Goal: Transaction & Acquisition: Purchase product/service

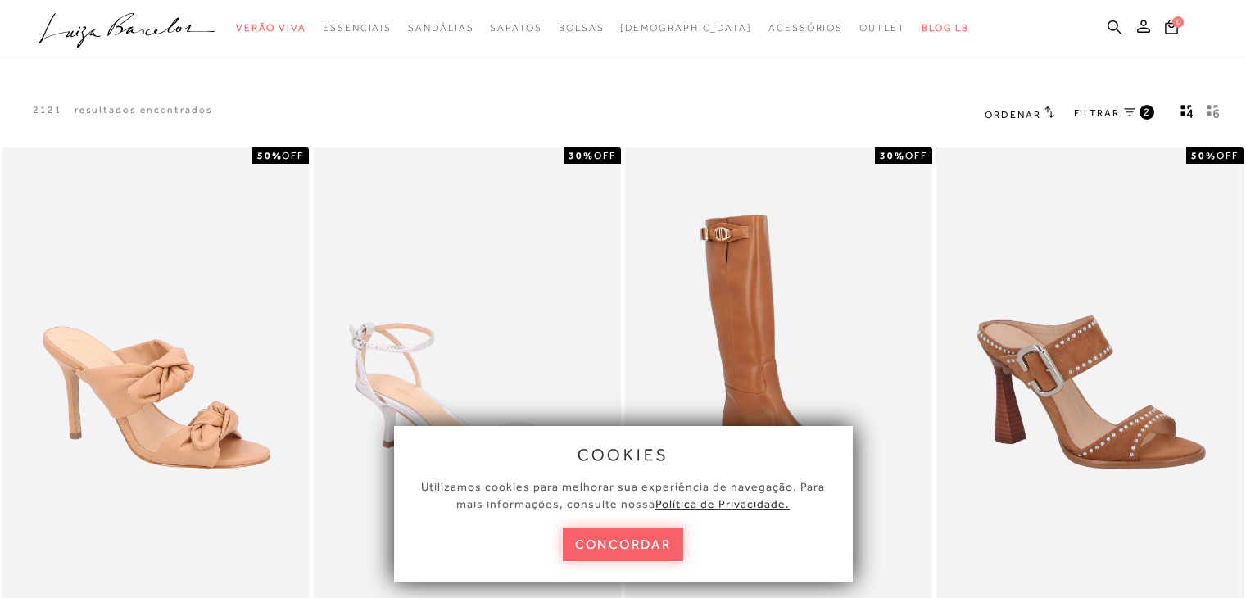
click at [638, 538] on button "concordar" at bounding box center [623, 545] width 121 height 34
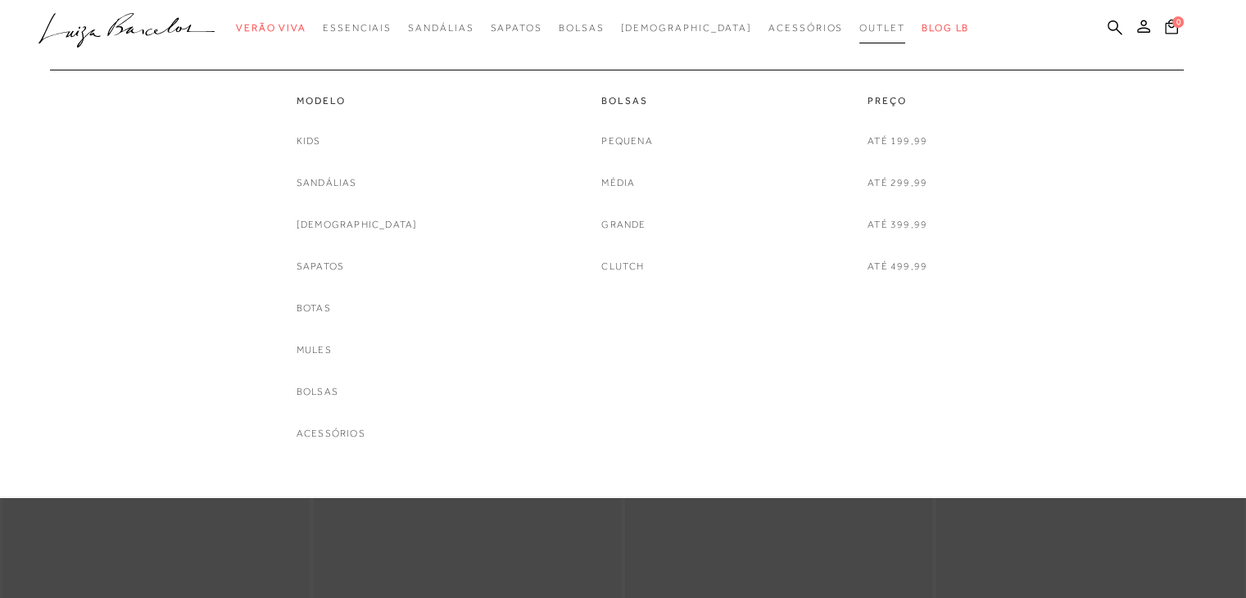
click at [859, 25] on span "Outlet" at bounding box center [882, 27] width 46 height 11
click at [350, 104] on link "Modelo" at bounding box center [357, 101] width 121 height 14
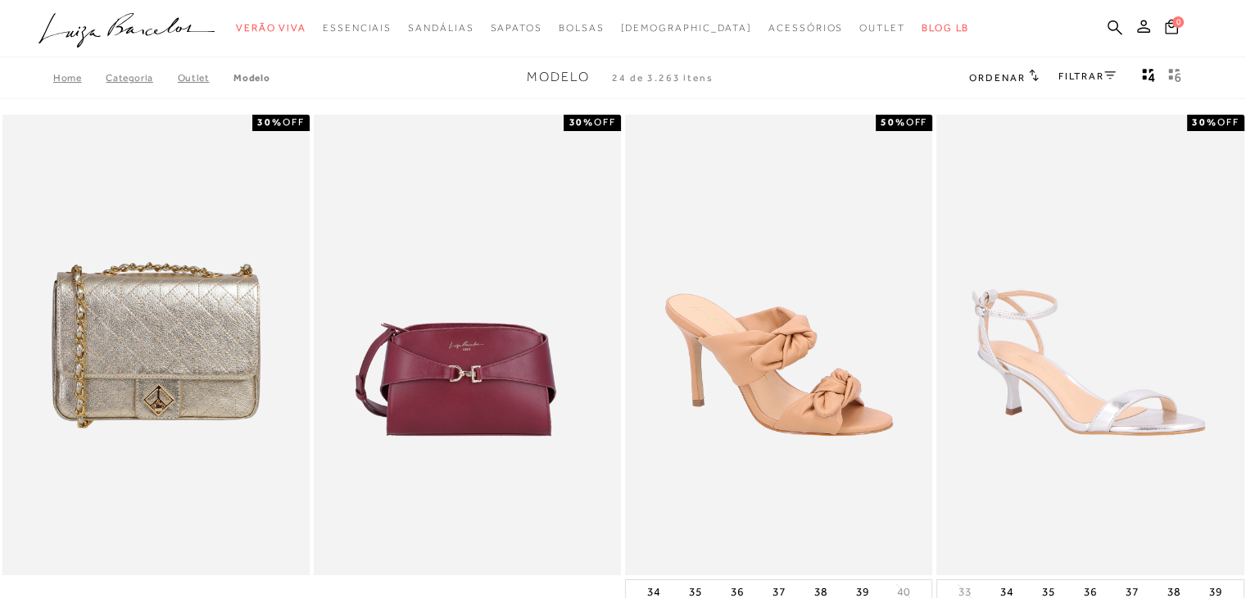
click at [1081, 80] on link "FILTRAR" at bounding box center [1086, 75] width 57 height 11
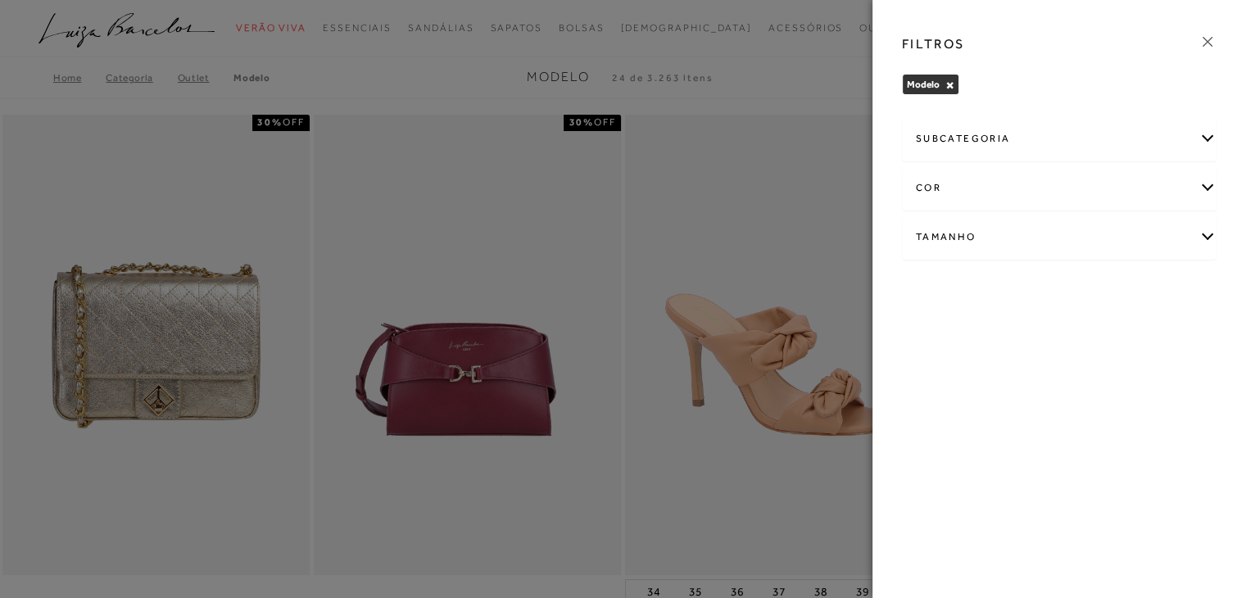
click at [1210, 235] on div "Tamanho" at bounding box center [1059, 236] width 313 height 43
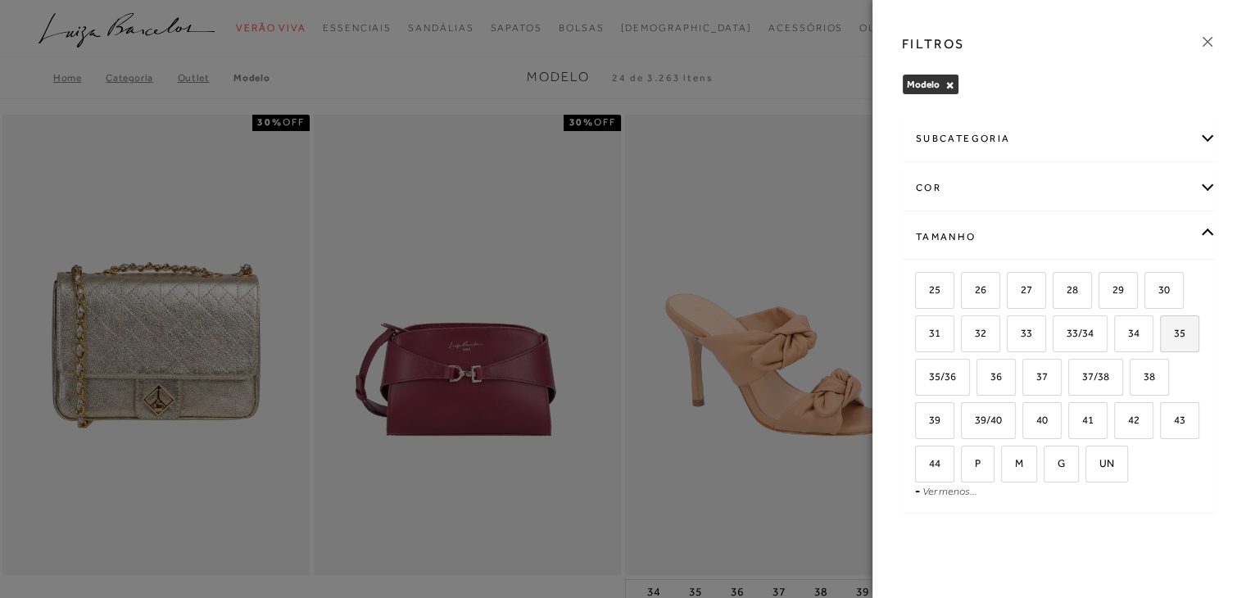
click at [1174, 333] on span "35" at bounding box center [1174, 333] width 24 height 12
click at [1174, 333] on input "35" at bounding box center [1165, 336] width 16 height 16
checkbox input "true"
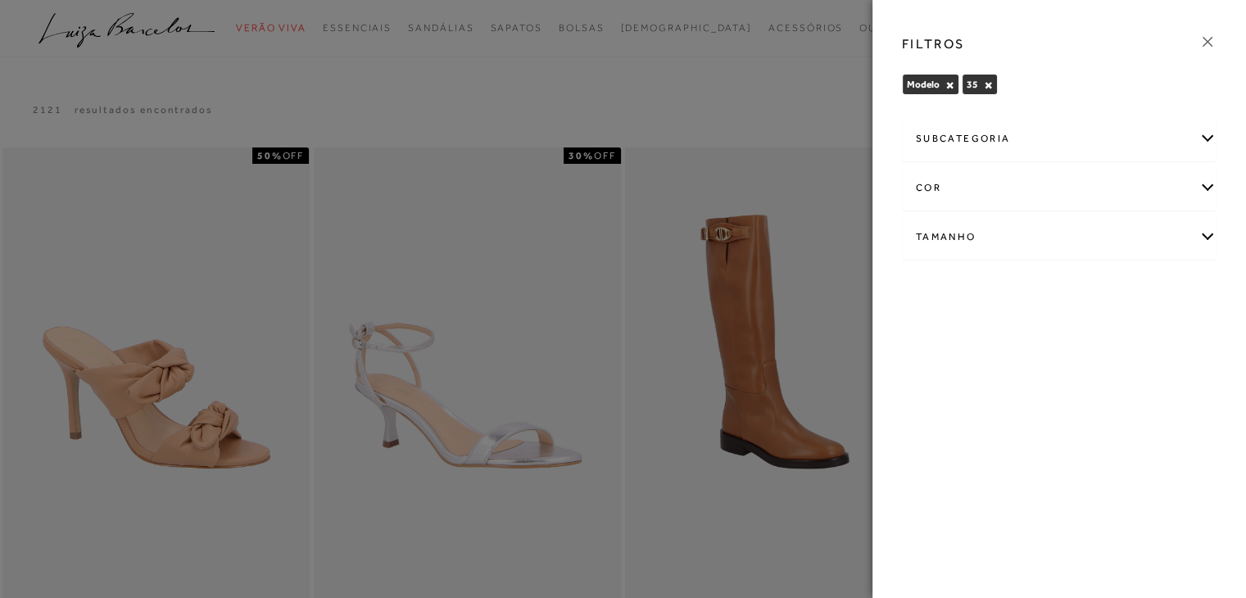
click at [1209, 44] on icon at bounding box center [1208, 42] width 10 height 10
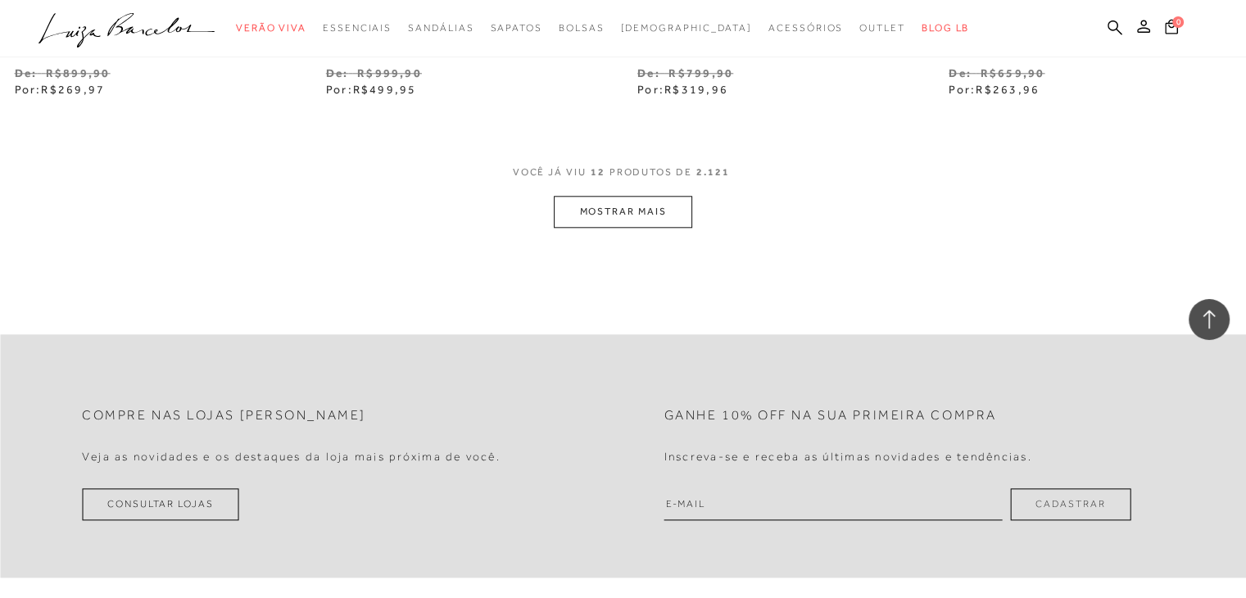
scroll to position [1638, 0]
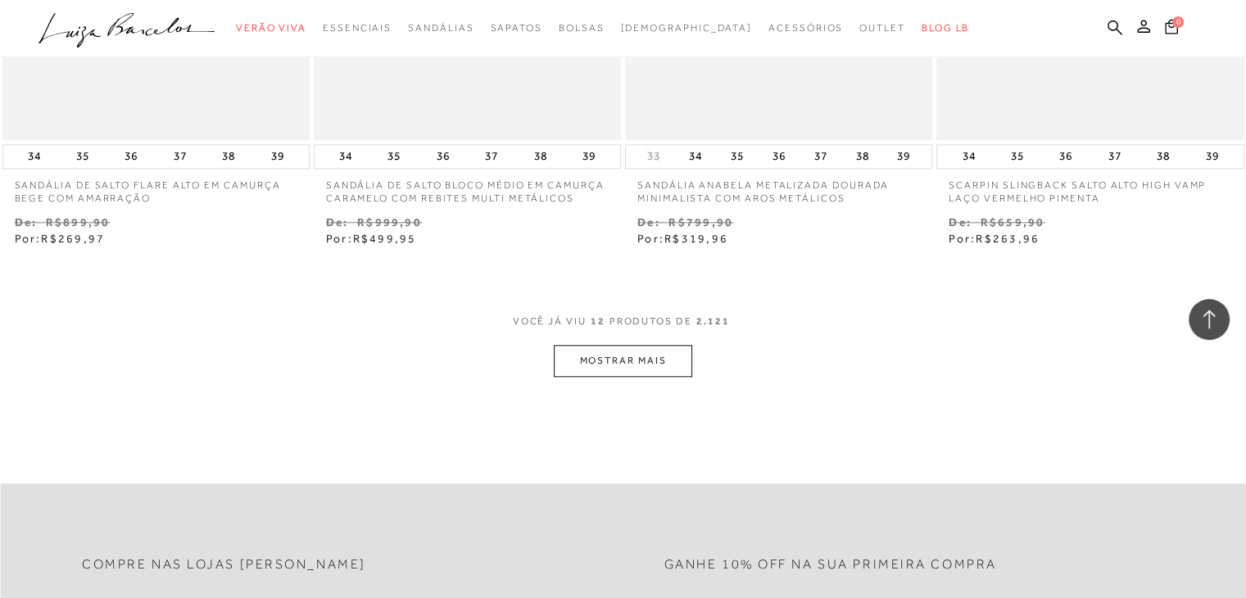
click at [603, 365] on button "MOSTRAR MAIS" at bounding box center [623, 361] width 138 height 32
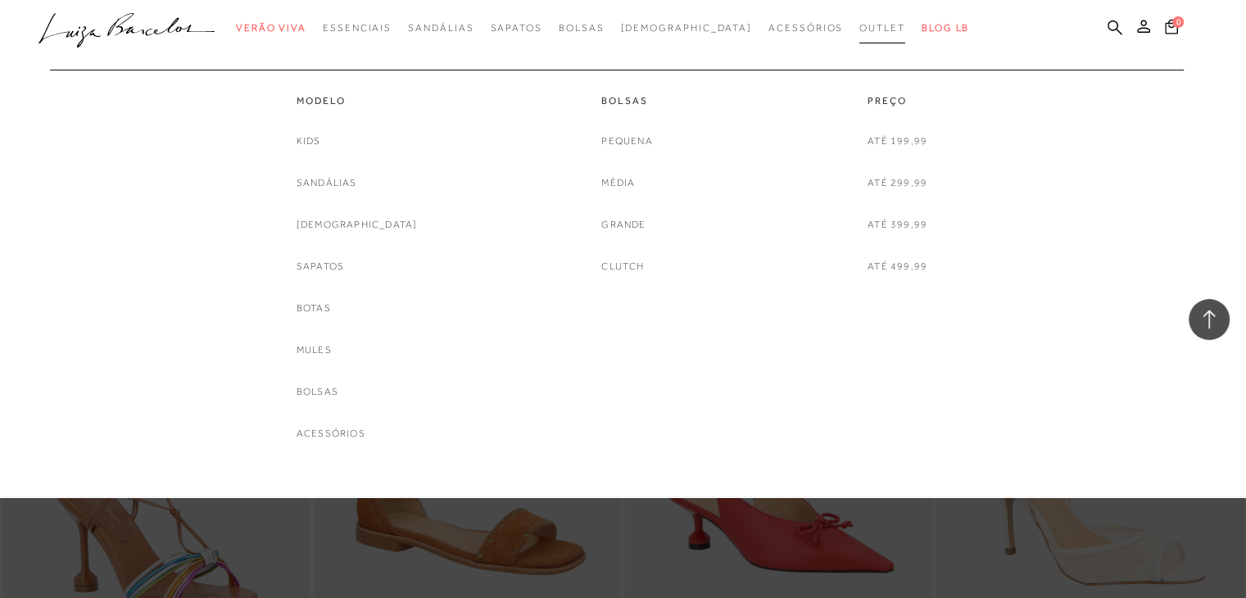
click at [859, 29] on span "Outlet" at bounding box center [882, 27] width 46 height 11
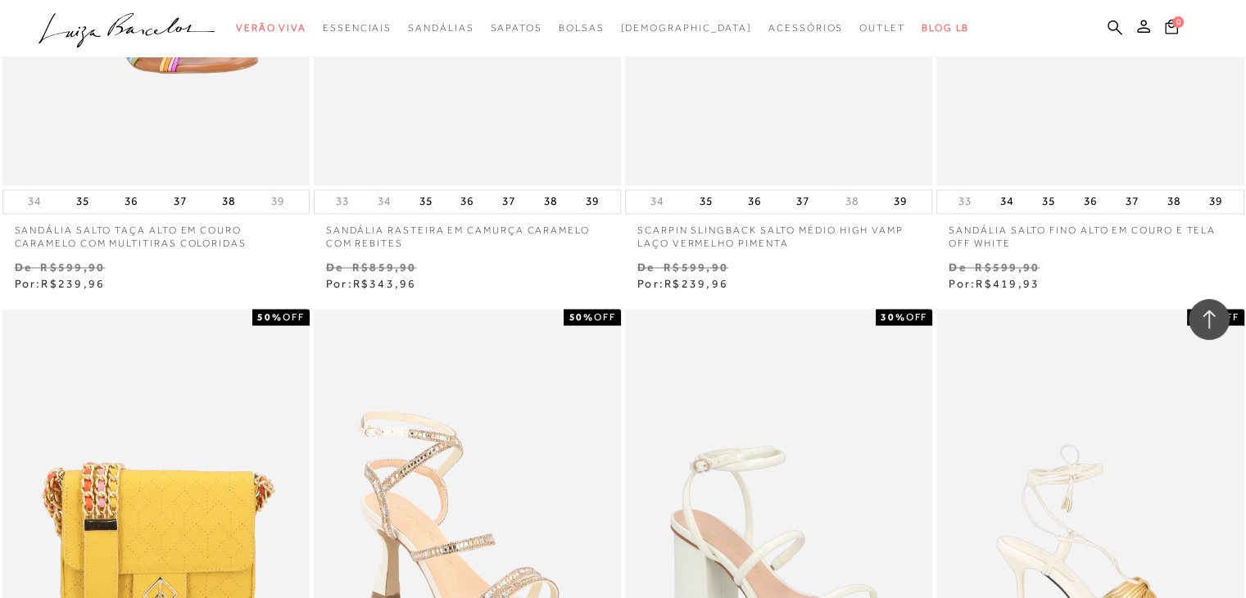
scroll to position [3195, 0]
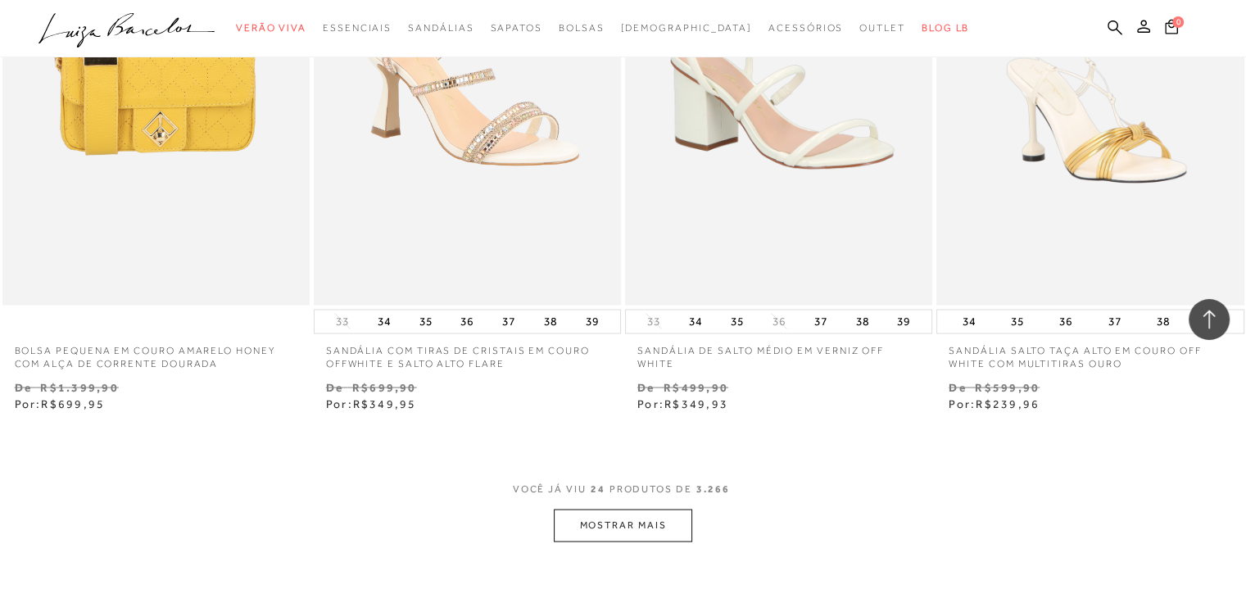
click at [634, 525] on button "MOSTRAR MAIS" at bounding box center [623, 526] width 138 height 32
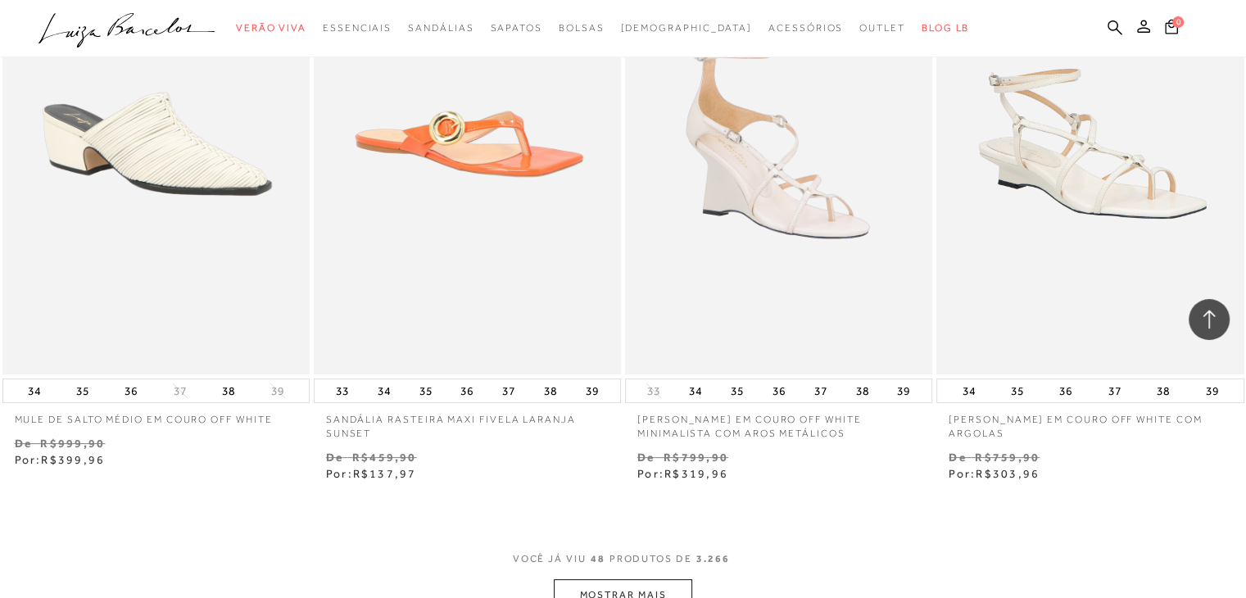
scroll to position [7045, 0]
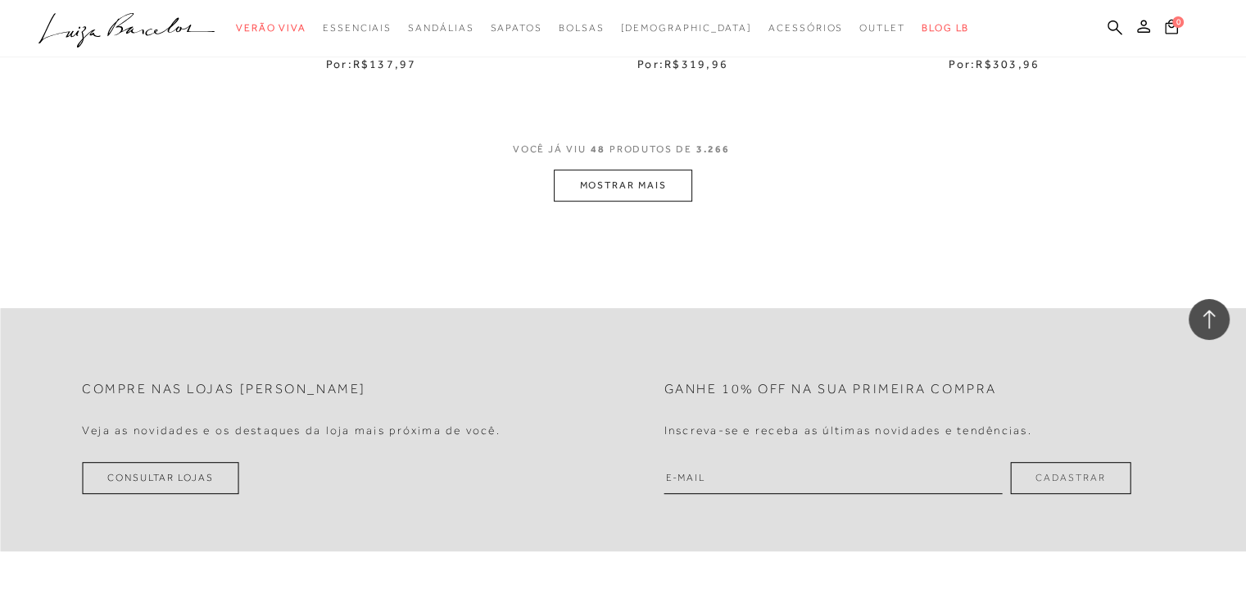
click at [582, 188] on button "MOSTRAR MAIS" at bounding box center [623, 186] width 138 height 32
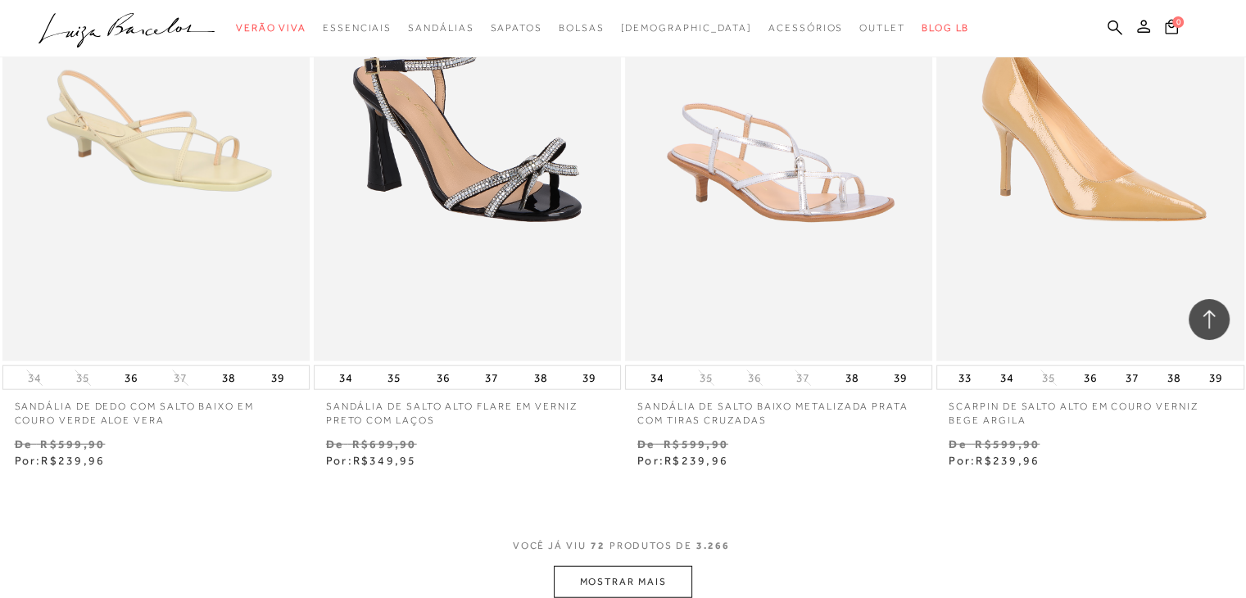
scroll to position [10321, 0]
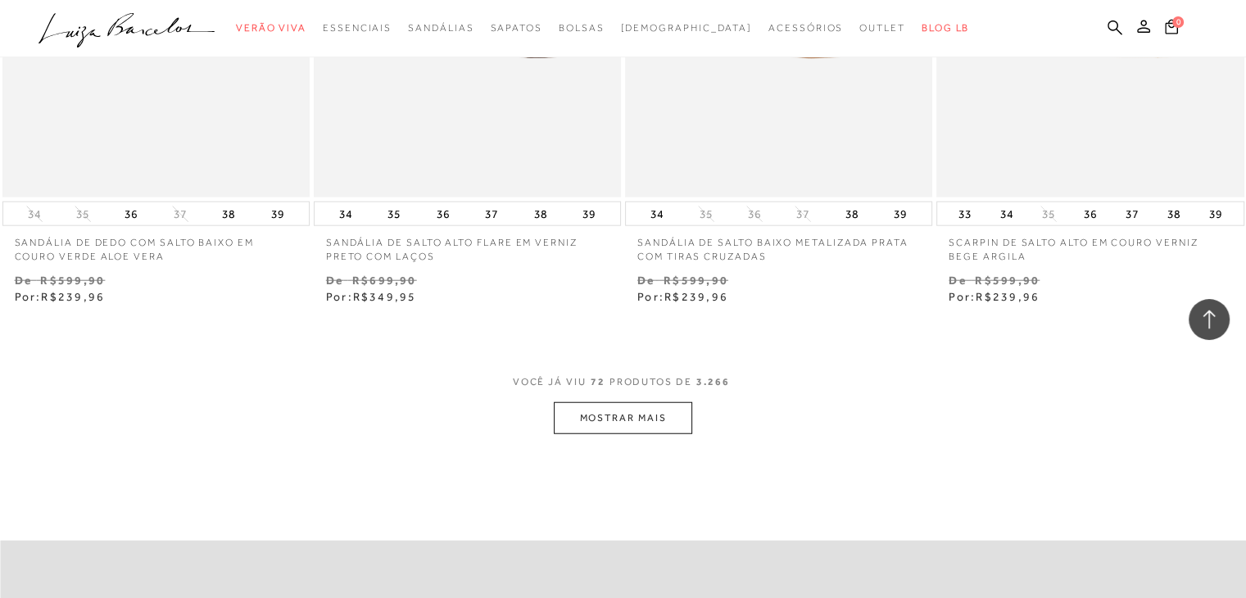
click at [595, 420] on button "MOSTRAR MAIS" at bounding box center [623, 418] width 138 height 32
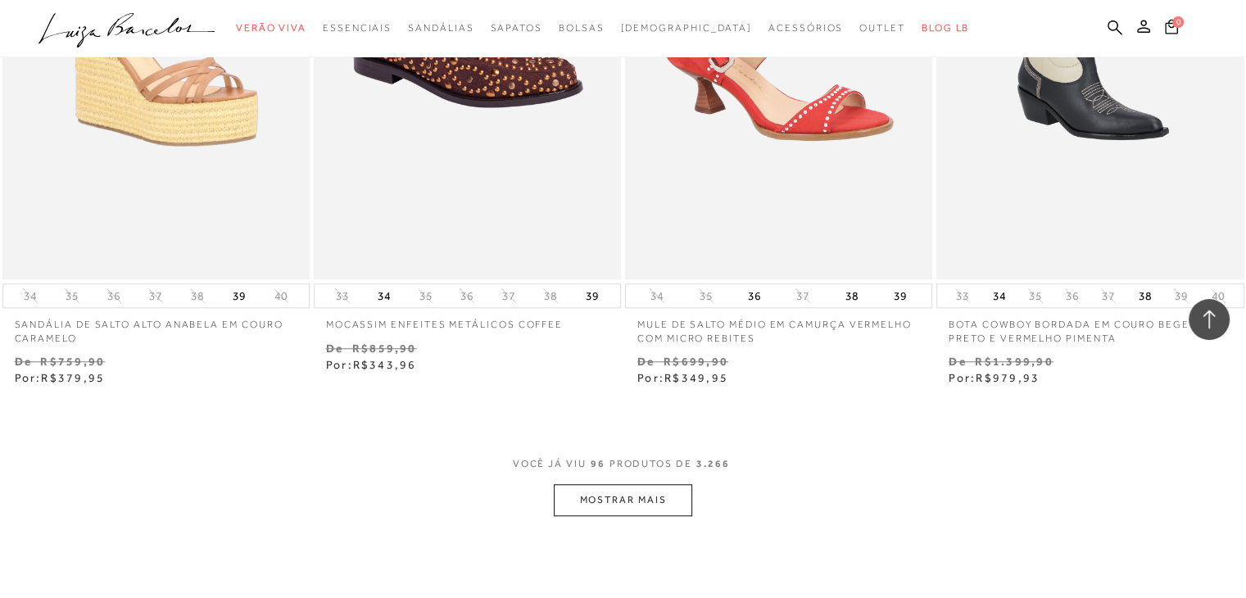
scroll to position [13844, 0]
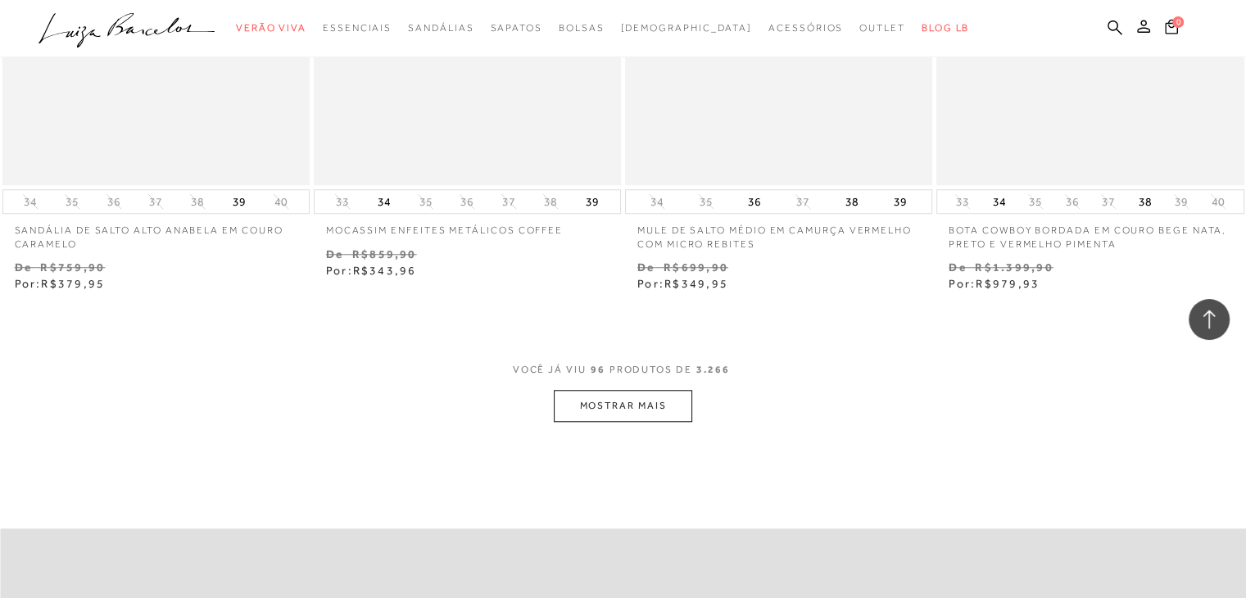
click at [614, 409] on button "MOSTRAR MAIS" at bounding box center [623, 406] width 138 height 32
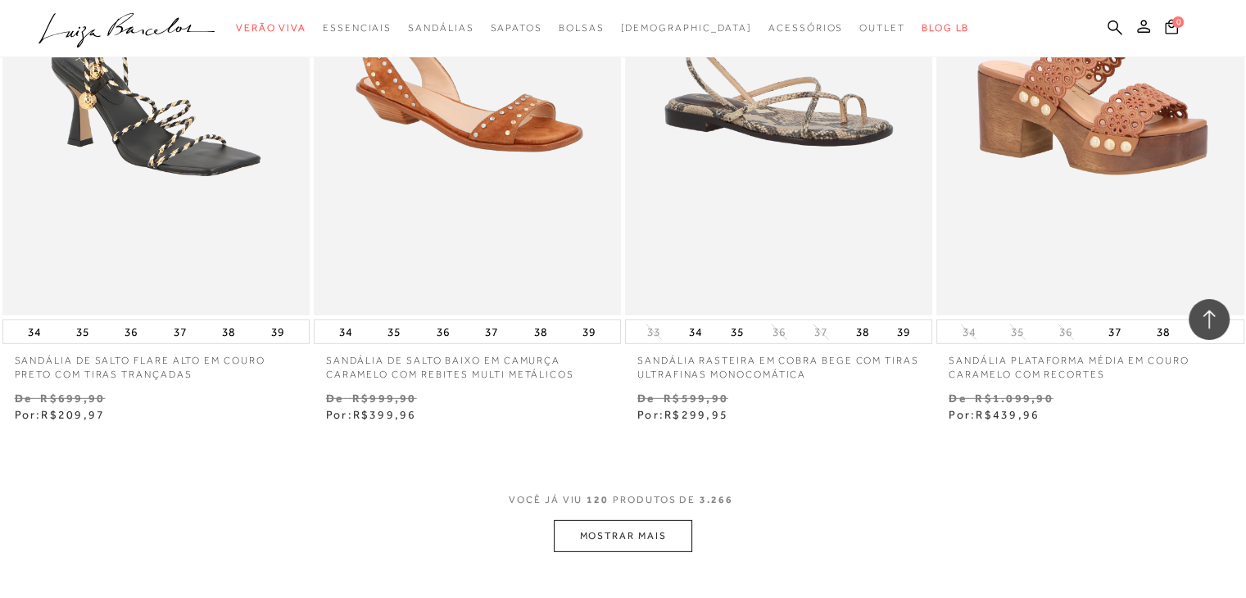
scroll to position [17284, 0]
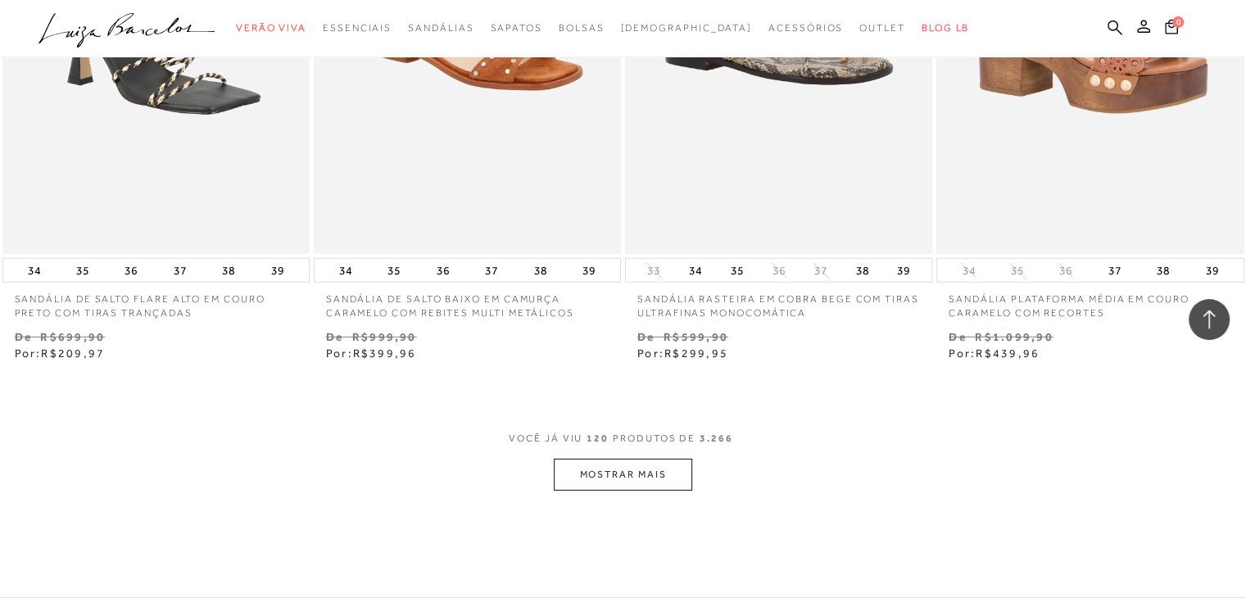
click at [630, 475] on button "MOSTRAR MAIS" at bounding box center [623, 475] width 138 height 32
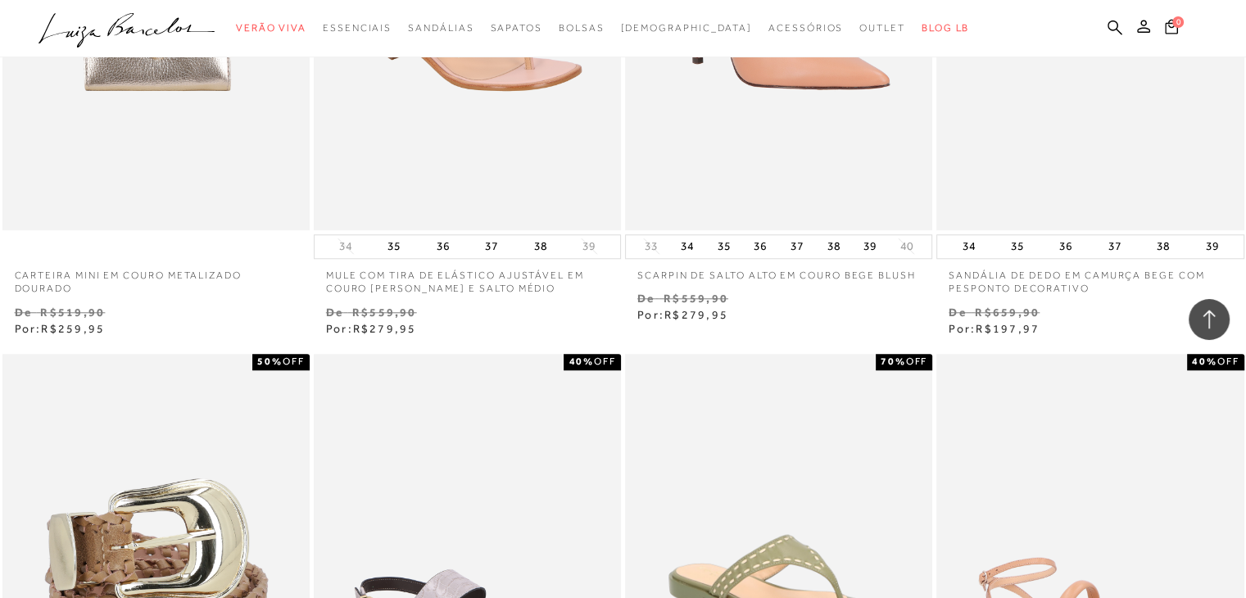
scroll to position [20725, 0]
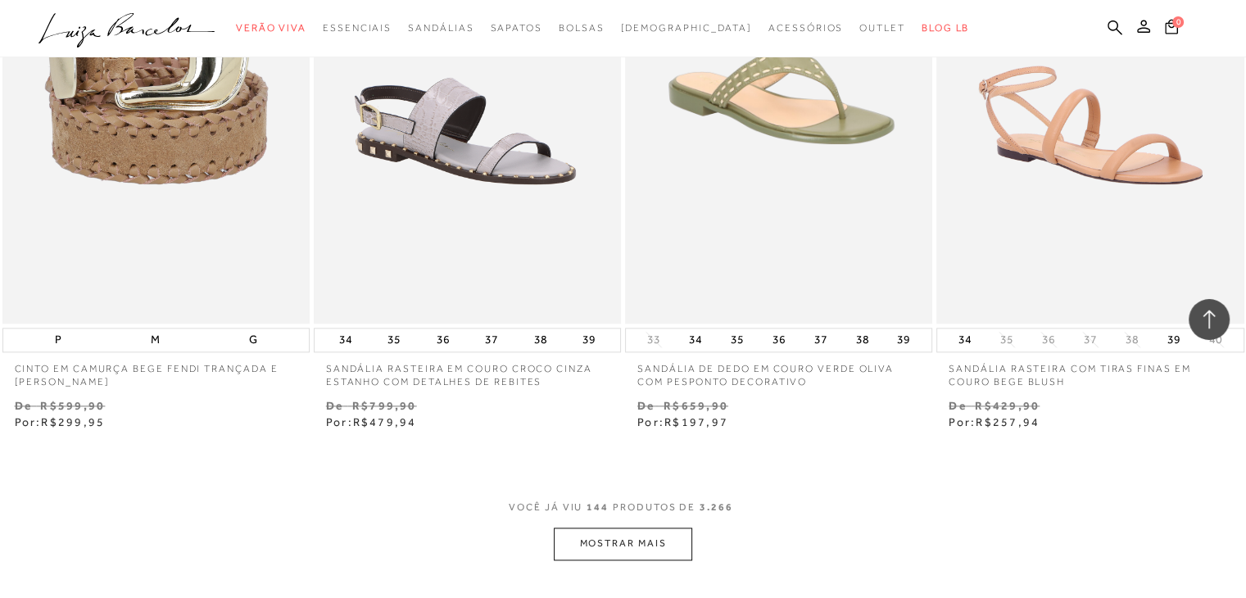
click at [640, 545] on button "MOSTRAR MAIS" at bounding box center [623, 544] width 138 height 32
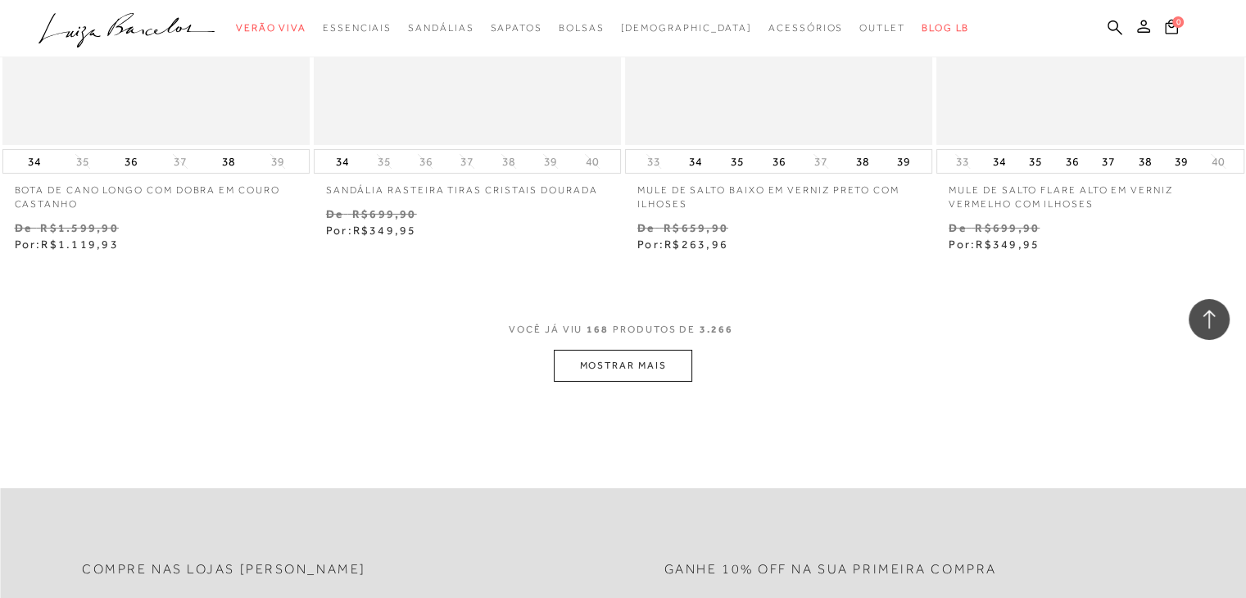
scroll to position [24493, 0]
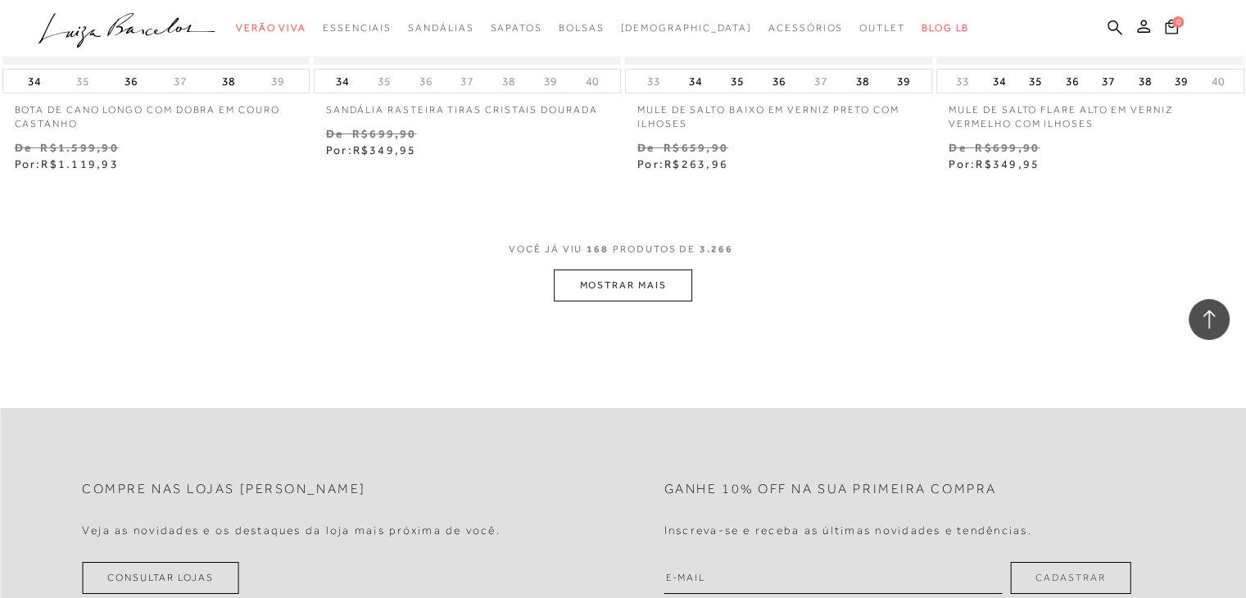
click at [640, 289] on button "MOSTRAR MAIS" at bounding box center [623, 286] width 138 height 32
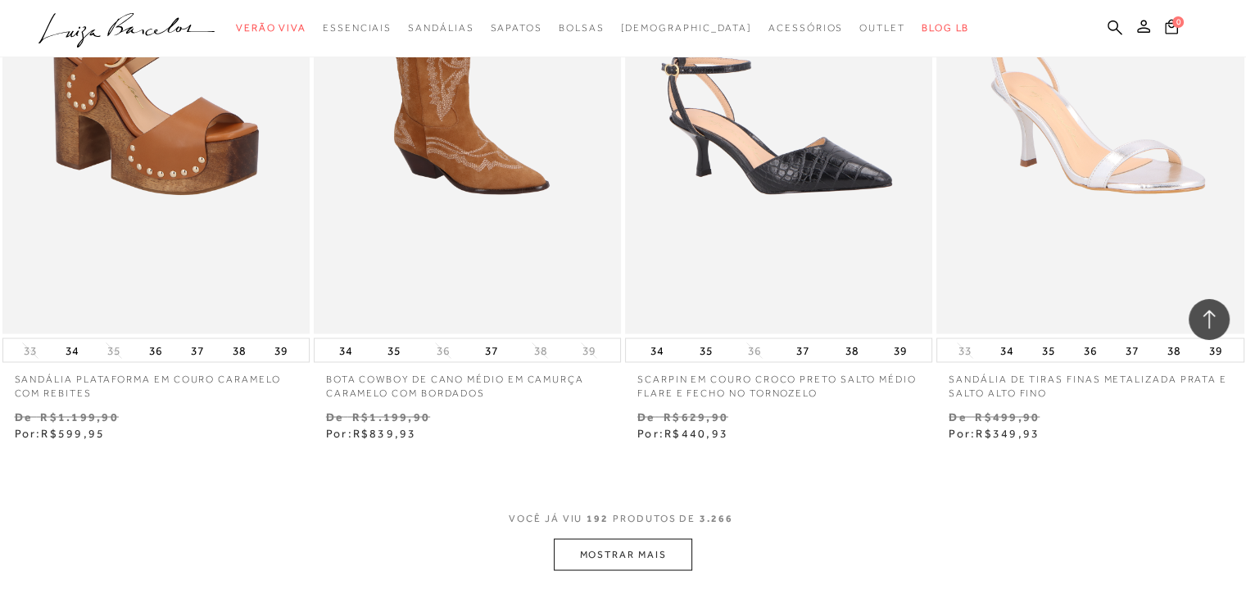
scroll to position [27851, 0]
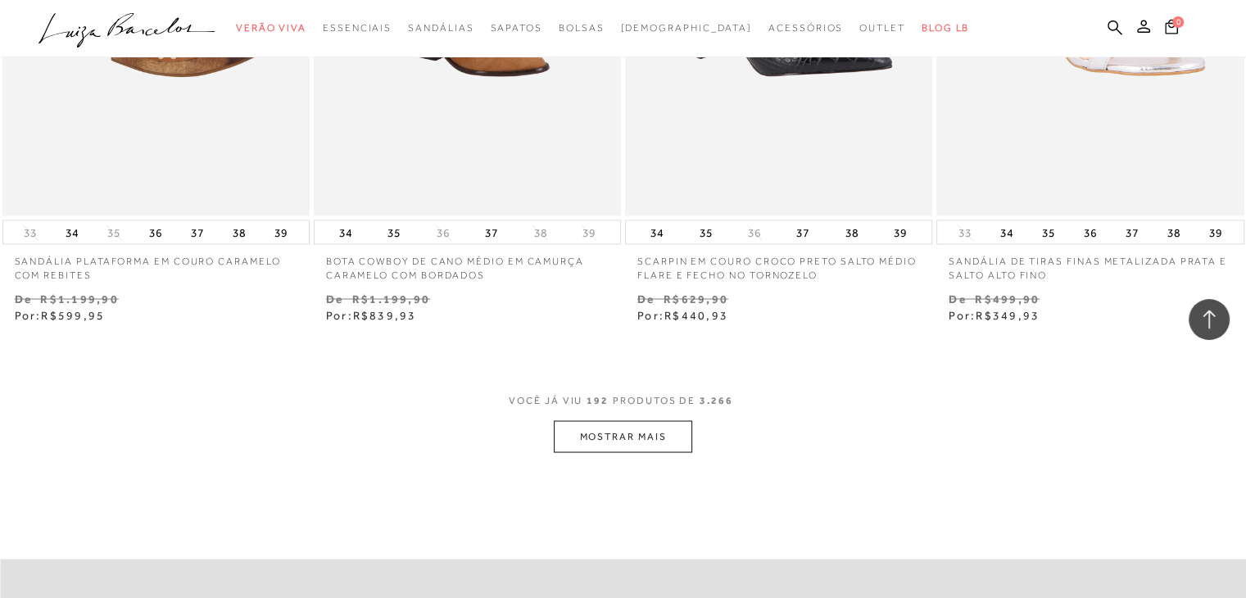
click at [645, 442] on button "MOSTRAR MAIS" at bounding box center [623, 436] width 138 height 32
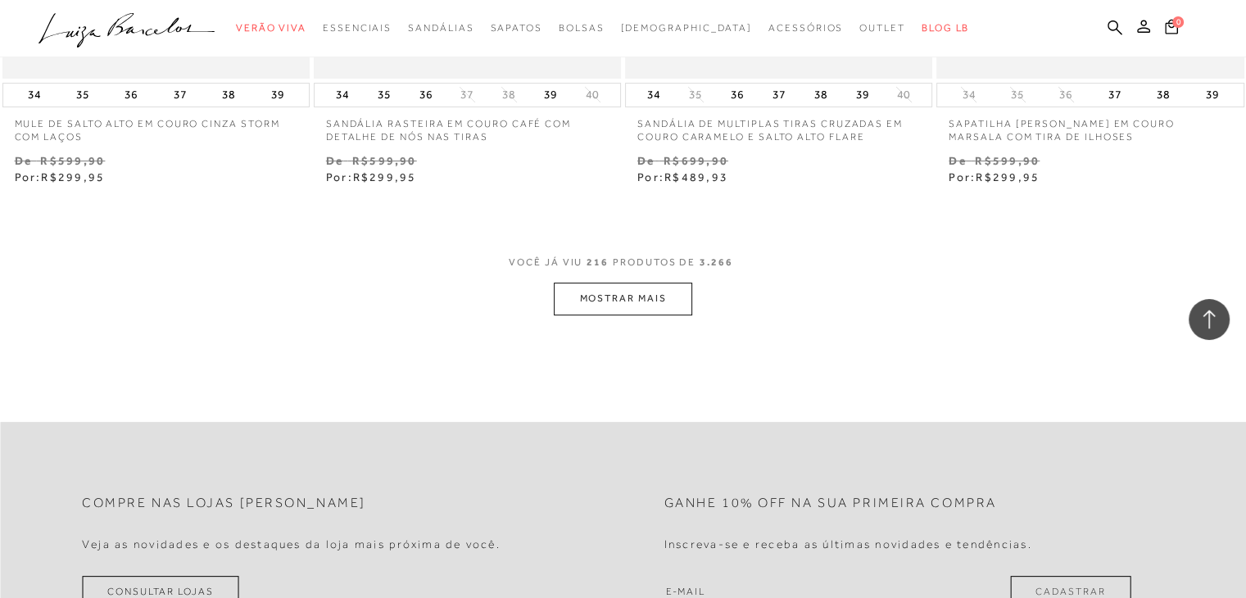
scroll to position [31292, 0]
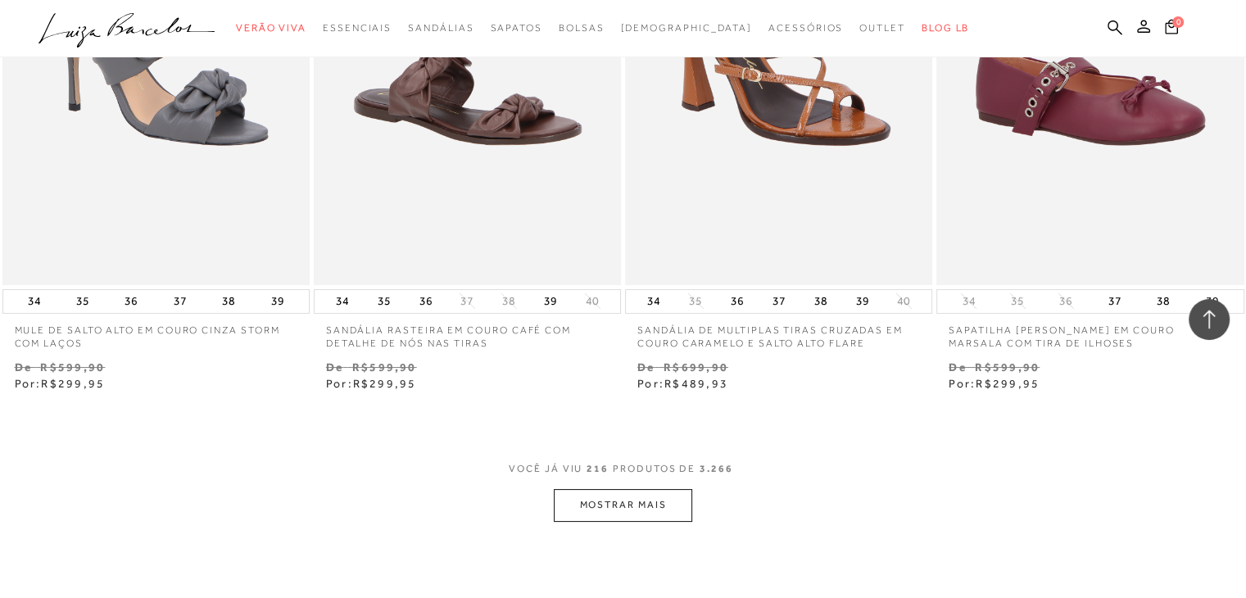
click at [618, 498] on button "MOSTRAR MAIS" at bounding box center [623, 505] width 138 height 32
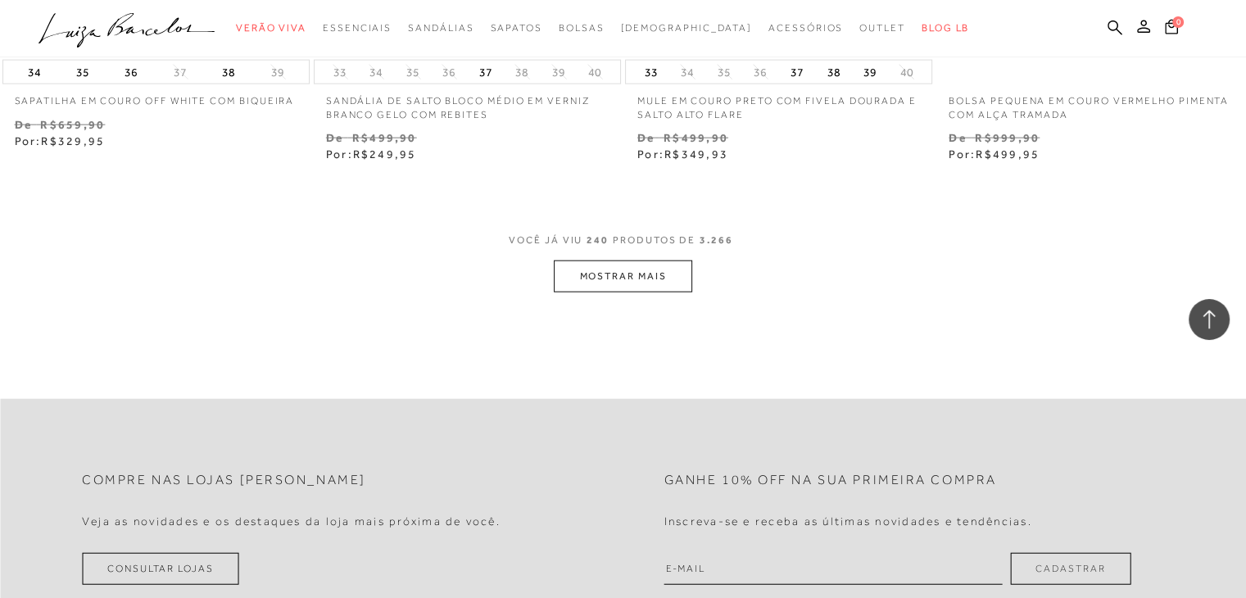
scroll to position [35060, 0]
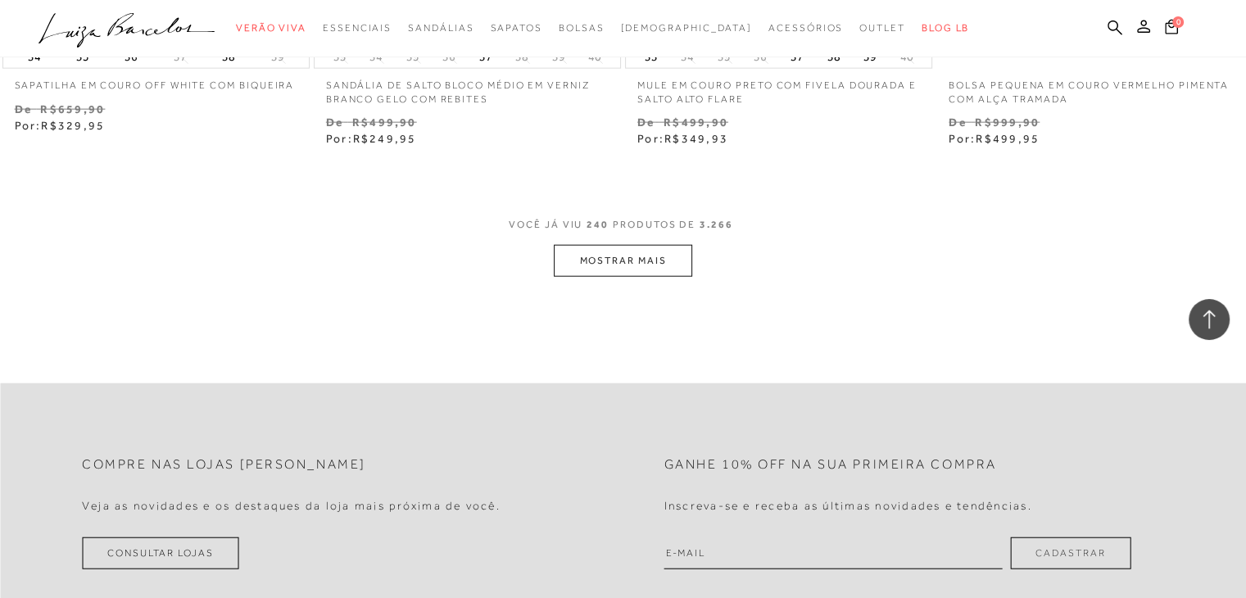
click at [607, 245] on button "MOSTRAR MAIS" at bounding box center [623, 261] width 138 height 32
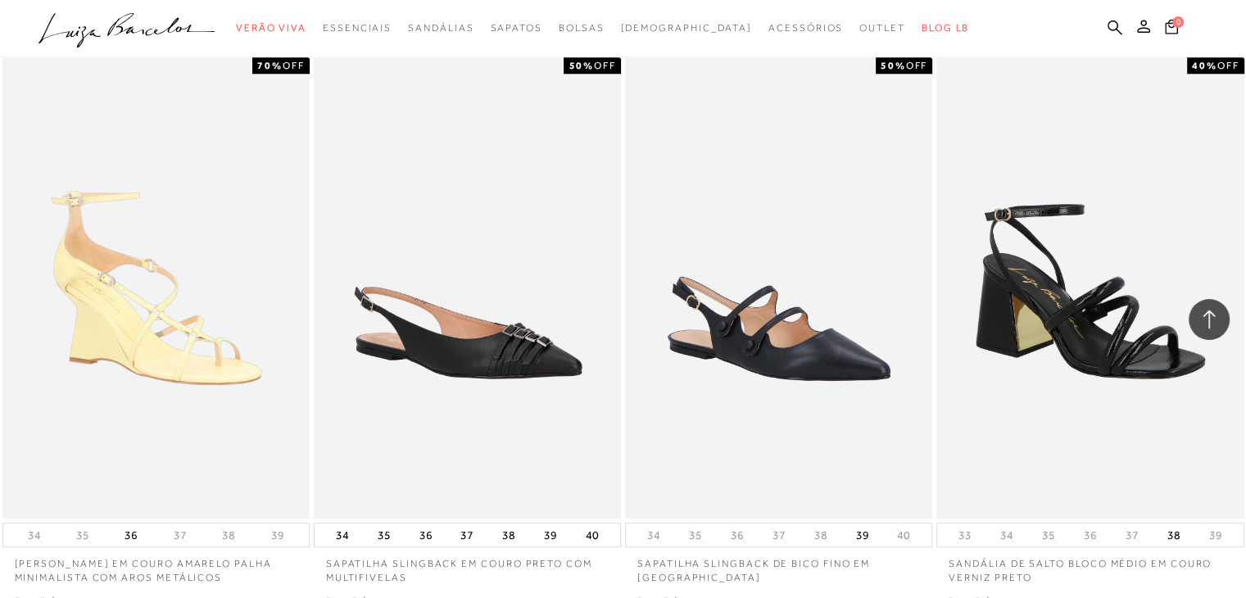
scroll to position [38500, 0]
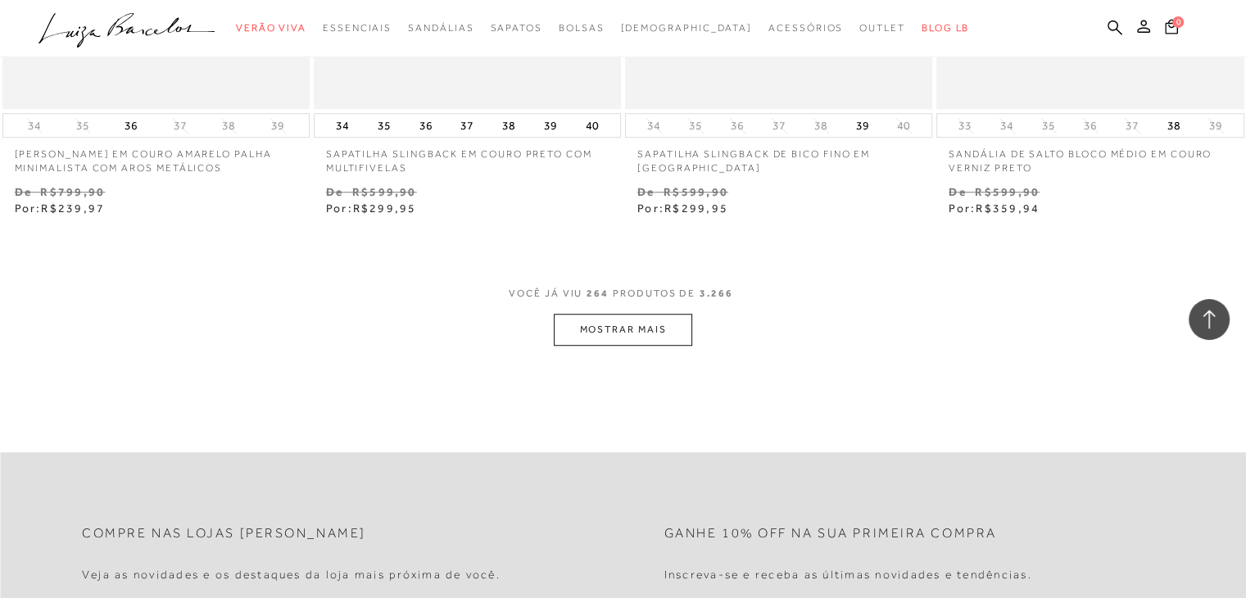
click at [623, 314] on button "MOSTRAR MAIS" at bounding box center [623, 330] width 138 height 32
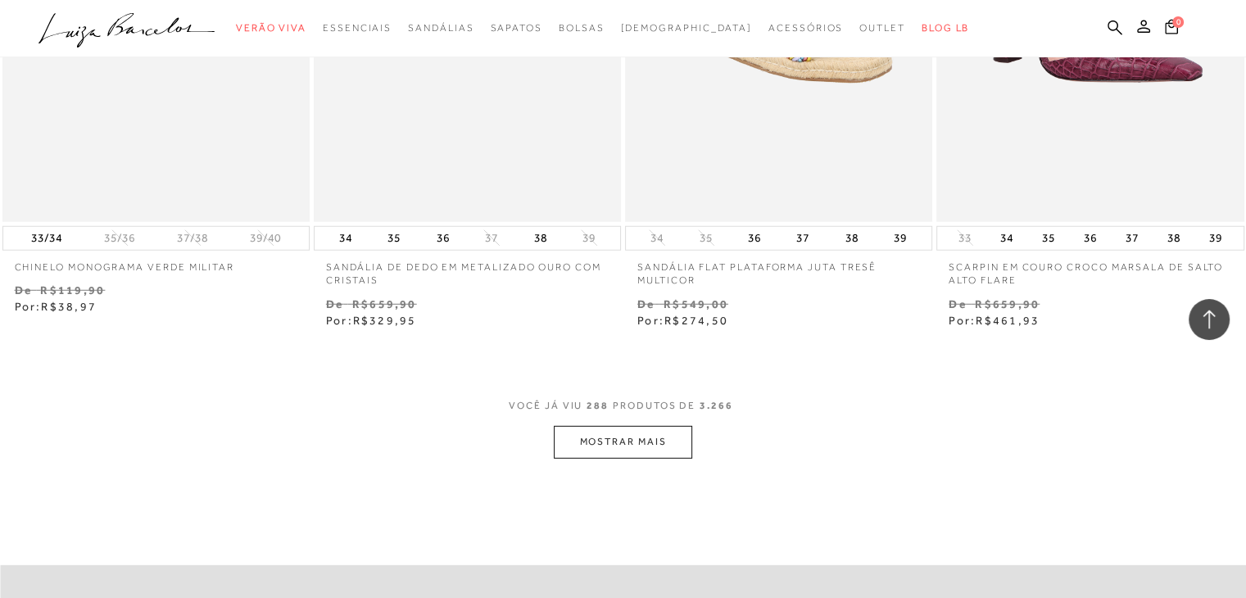
scroll to position [42023, 0]
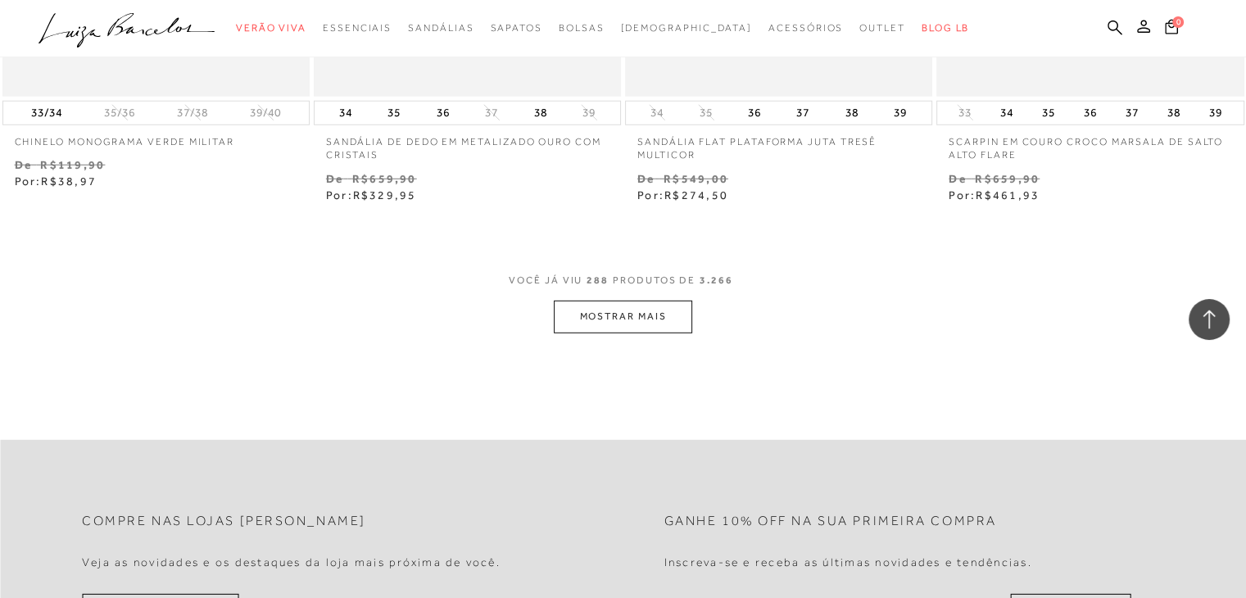
click at [600, 304] on button "MOSTRAR MAIS" at bounding box center [623, 317] width 138 height 32
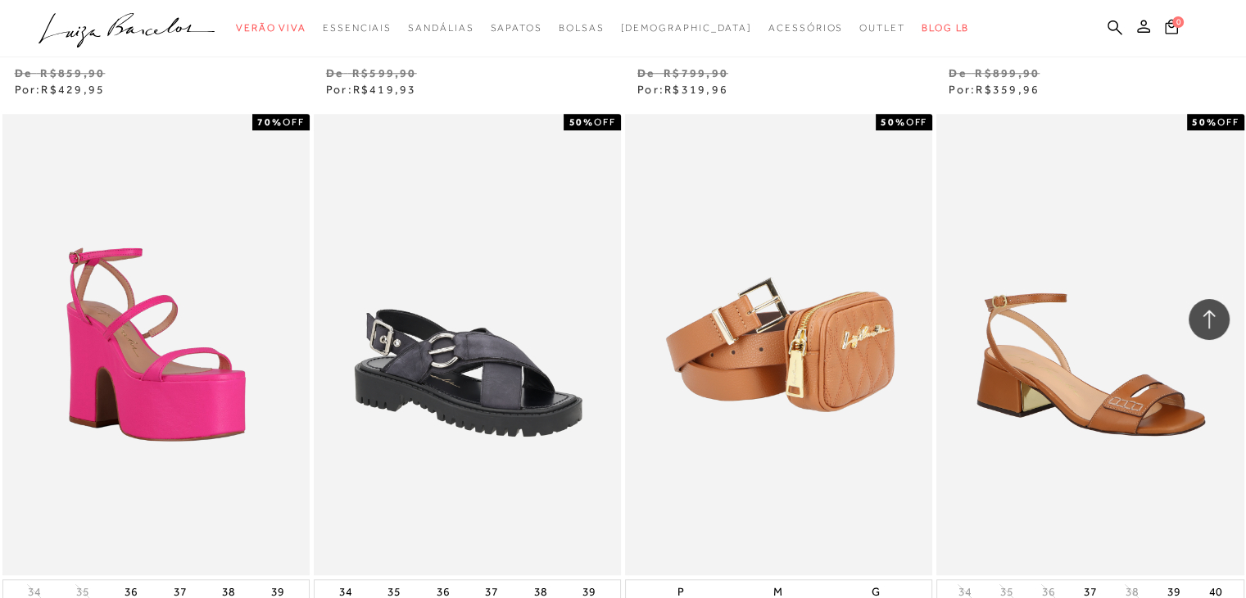
scroll to position [45463, 0]
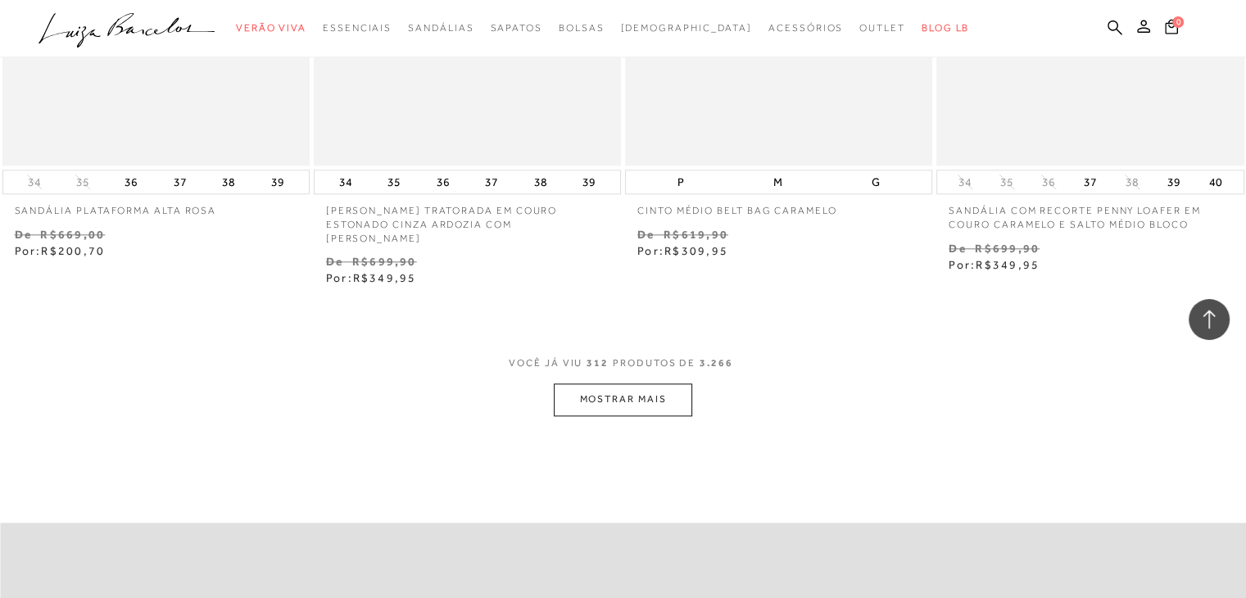
click at [609, 383] on button "MOSTRAR MAIS" at bounding box center [623, 399] width 138 height 32
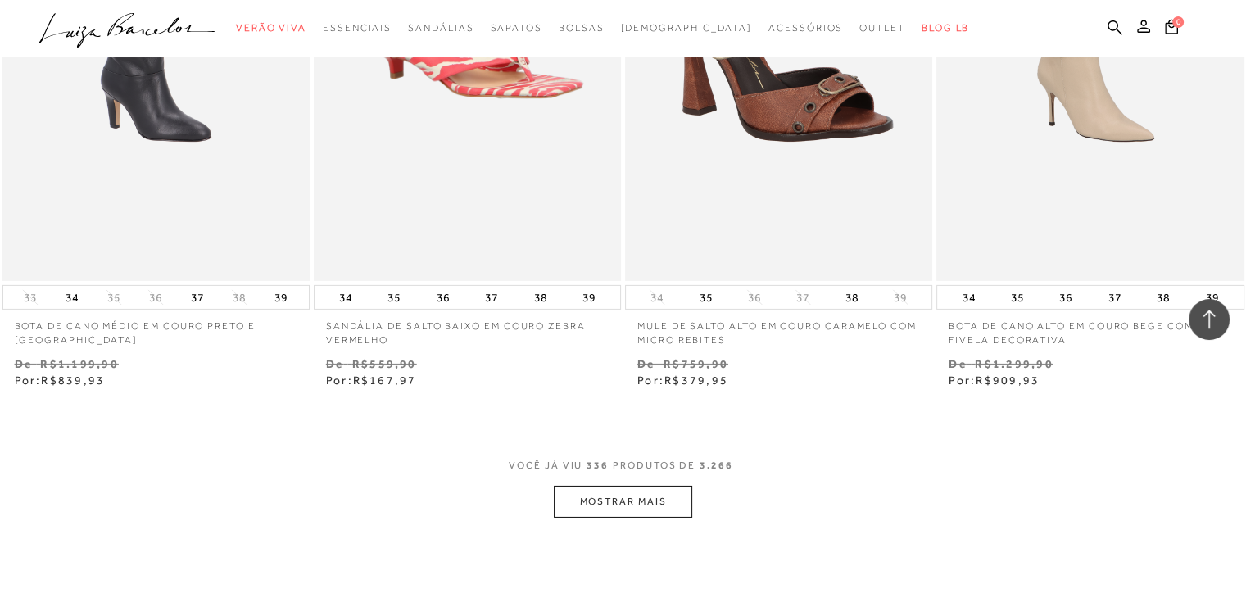
scroll to position [48903, 0]
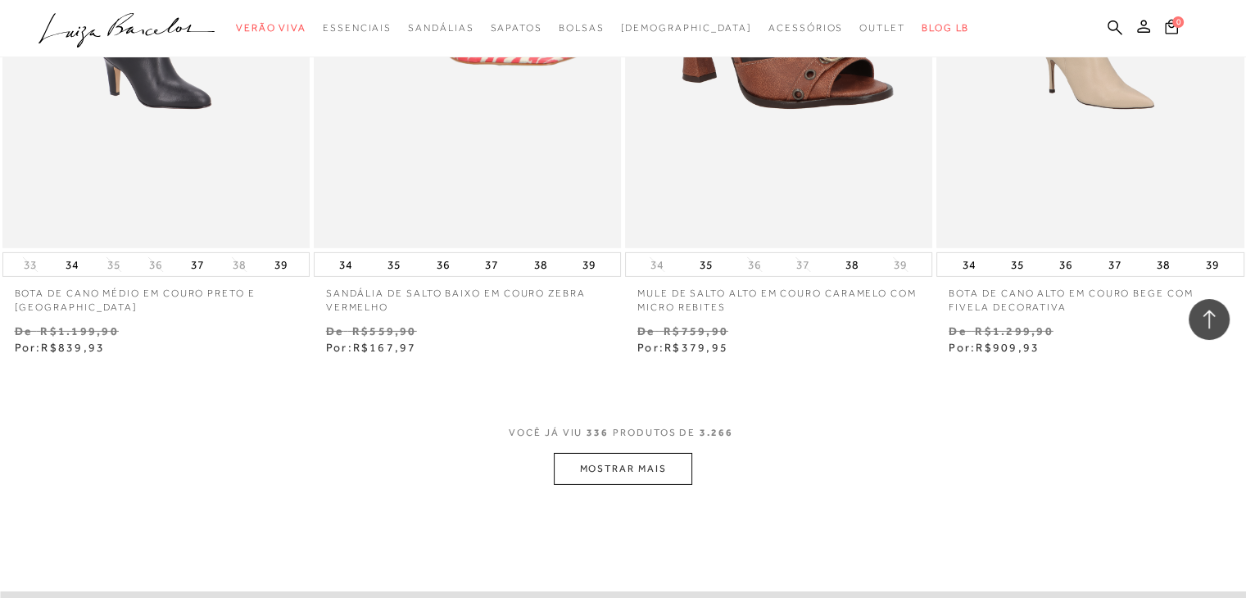
click at [618, 453] on button "MOSTRAR MAIS" at bounding box center [623, 469] width 138 height 32
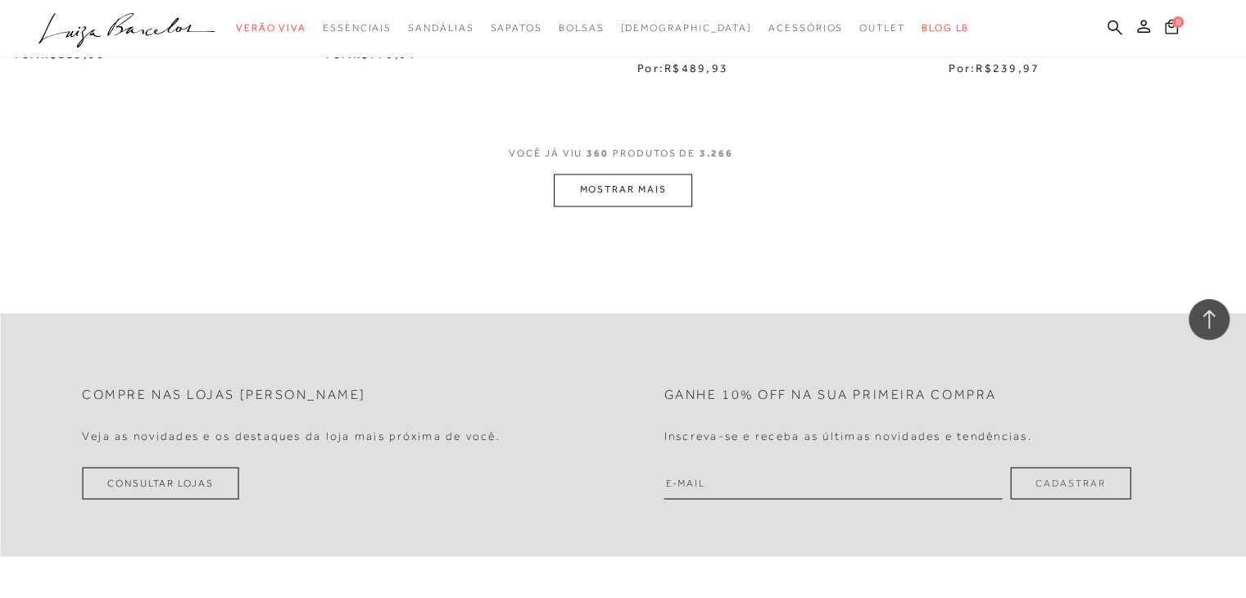
scroll to position [52590, 0]
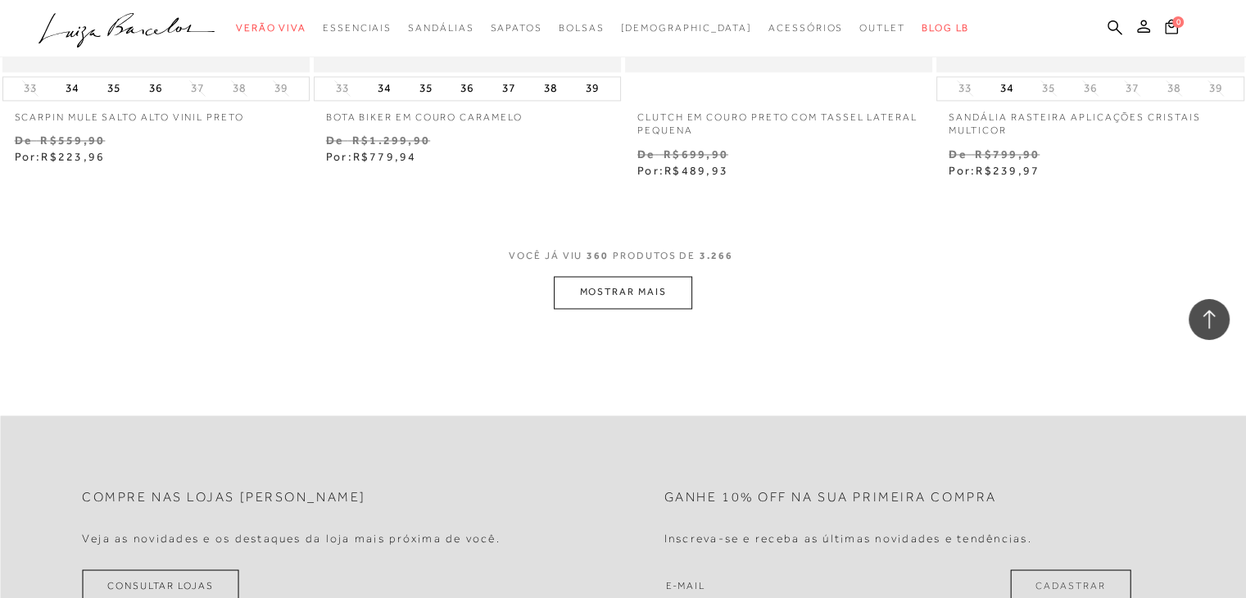
click at [621, 276] on button "MOSTRAR MAIS" at bounding box center [623, 292] width 138 height 32
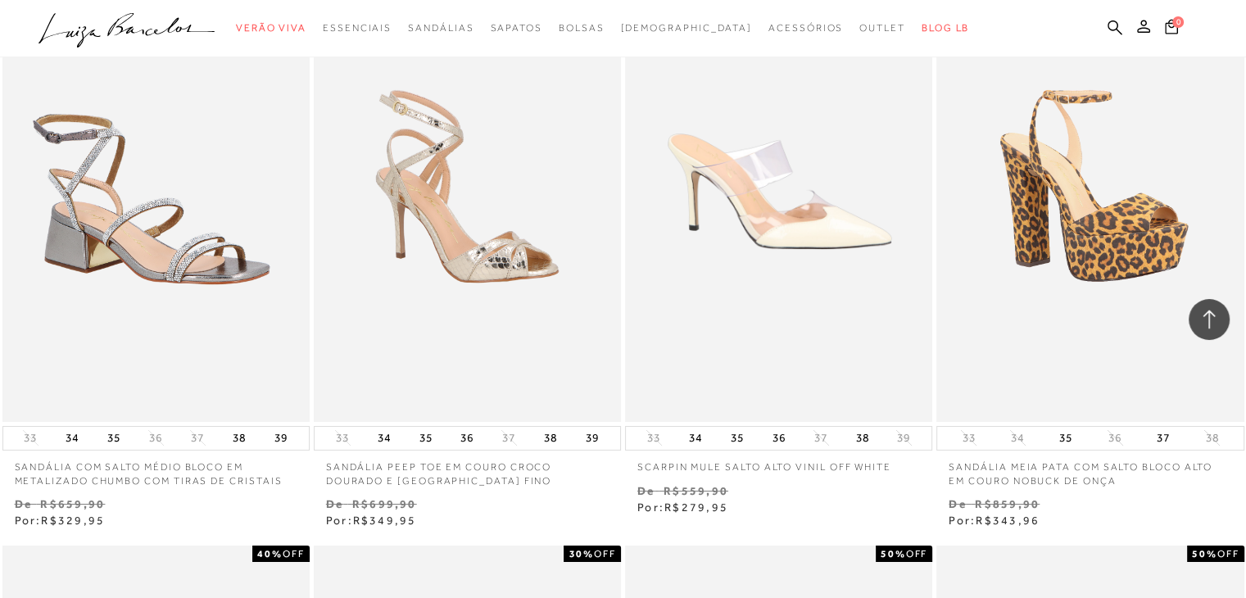
scroll to position [43484, 0]
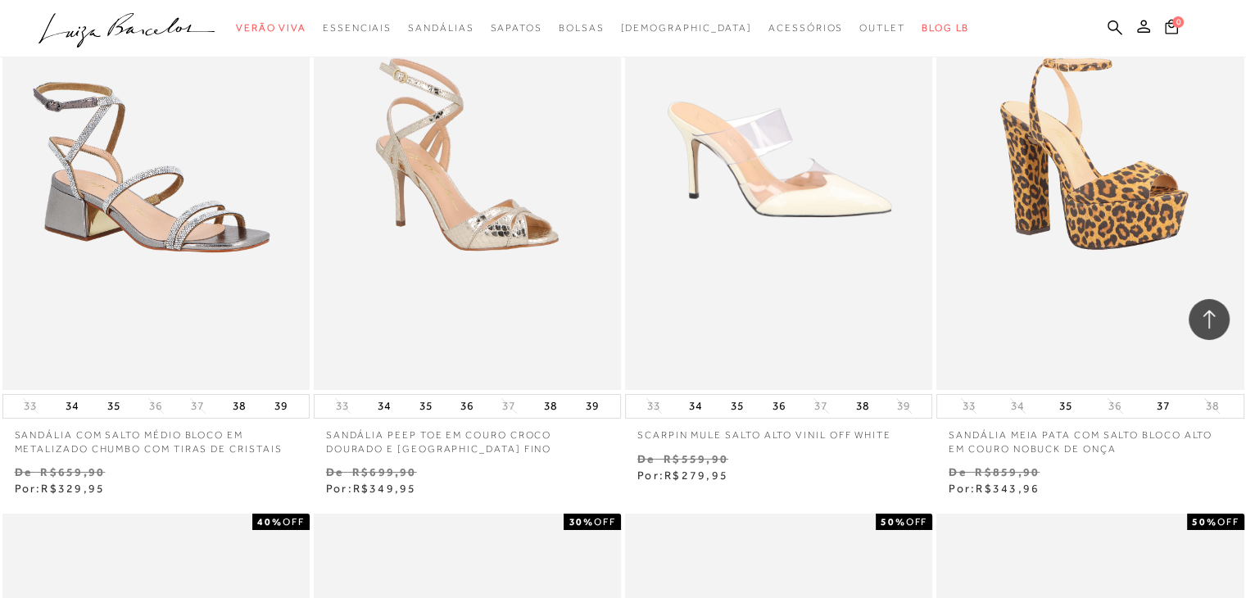
click at [763, 420] on p "SCARPIN MULE SALTO ALTO VINIL OFF WHITE" at bounding box center [778, 431] width 307 height 24
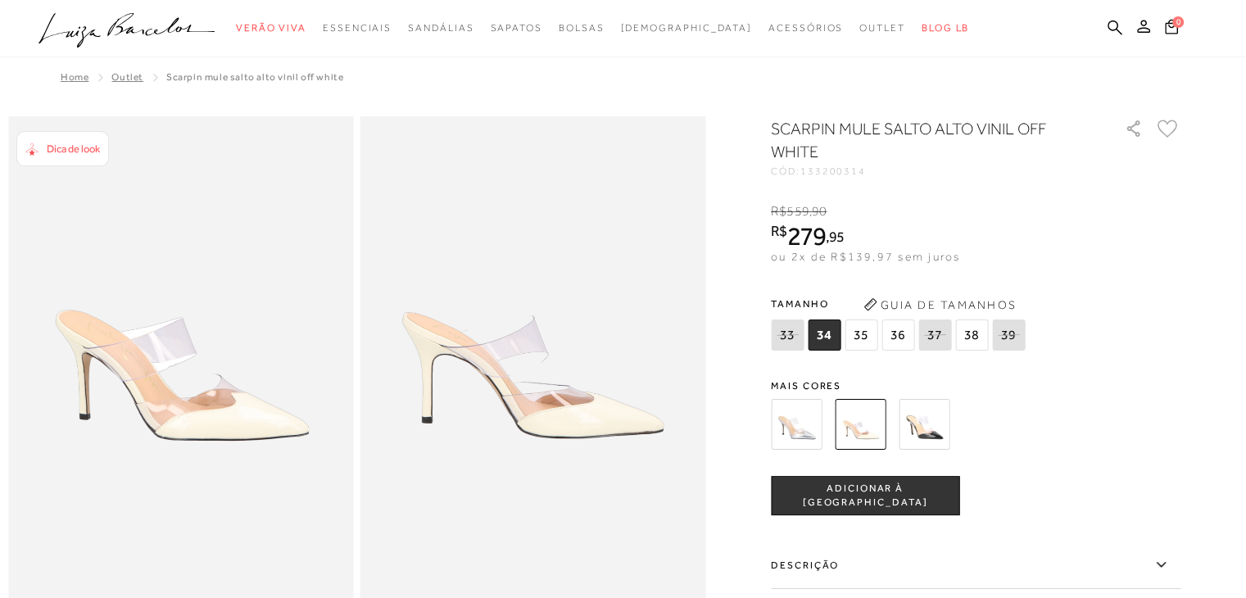
click at [799, 433] on img at bounding box center [796, 424] width 51 height 51
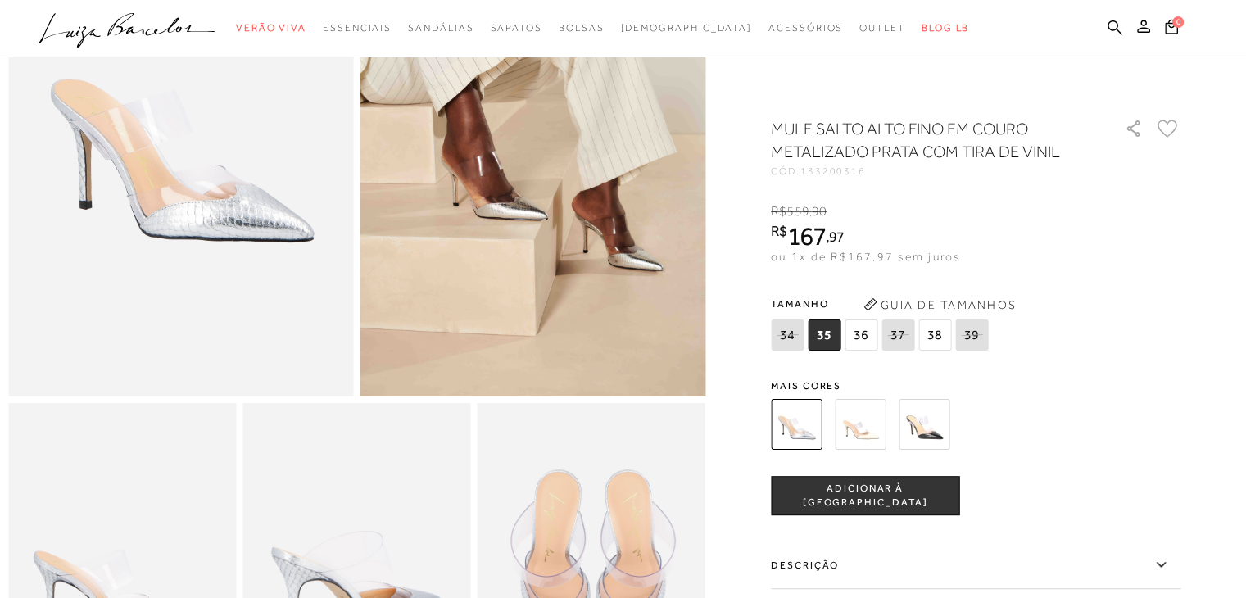
scroll to position [246, 0]
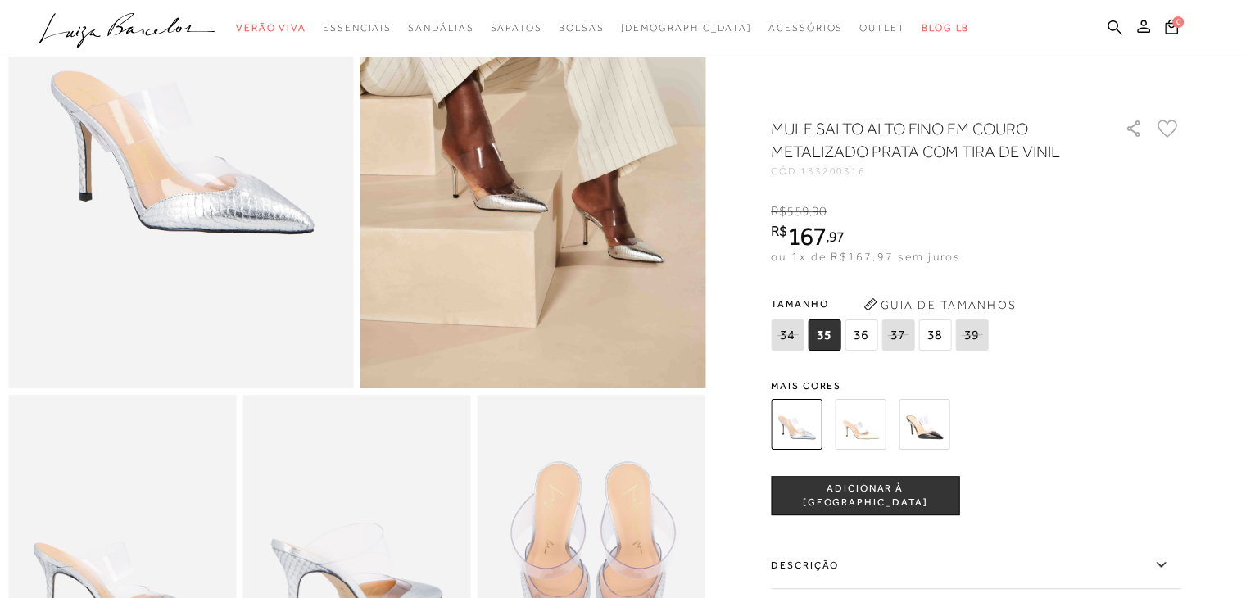
click at [864, 499] on span "ADICIONAR À [GEOGRAPHIC_DATA]" at bounding box center [865, 496] width 187 height 29
click at [832, 338] on span "35" at bounding box center [824, 334] width 33 height 31
click at [1163, 22] on button "1" at bounding box center [1171, 29] width 28 height 26
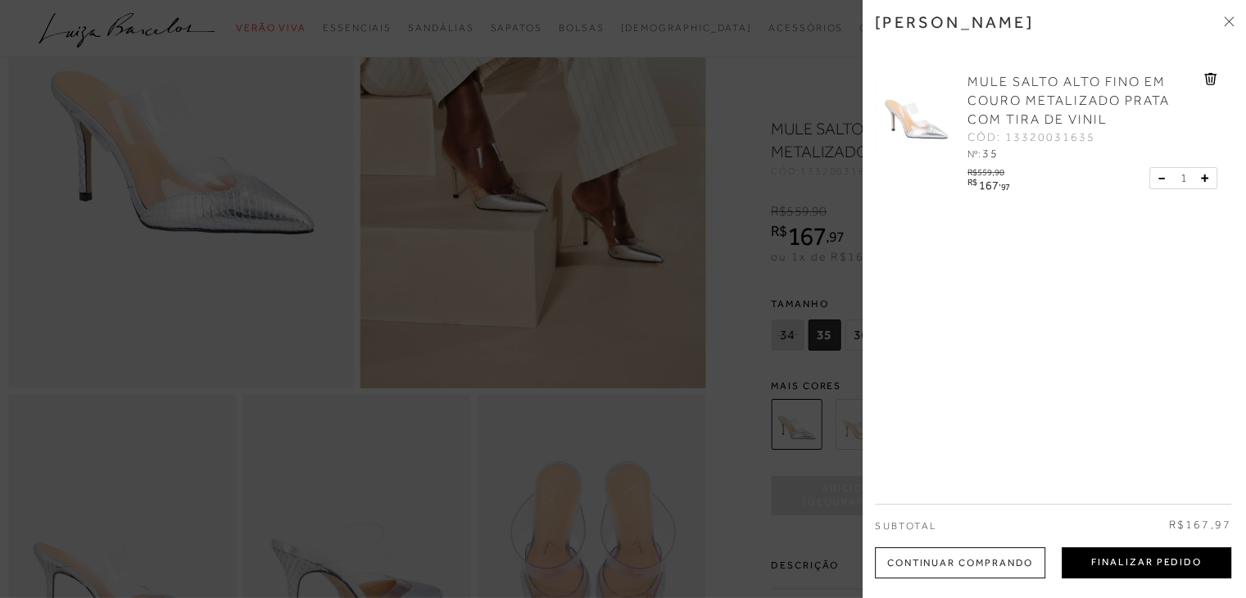
click at [1162, 568] on button "Finalizar Pedido" at bounding box center [1147, 562] width 170 height 31
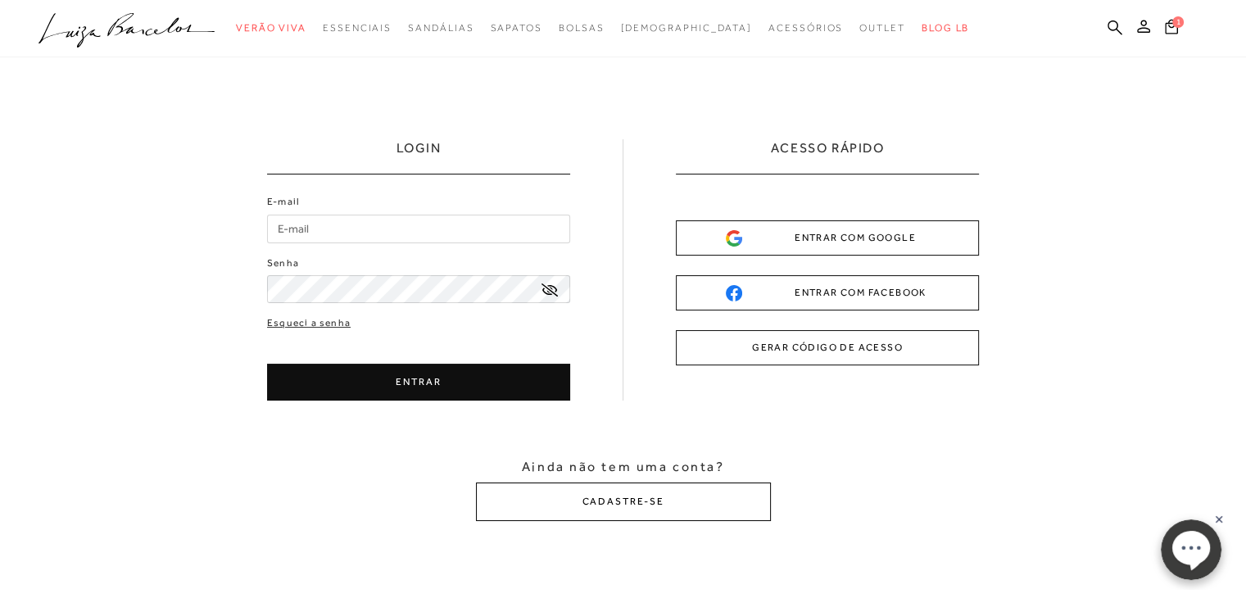
click at [587, 511] on button "CADASTRE-SE" at bounding box center [623, 501] width 295 height 39
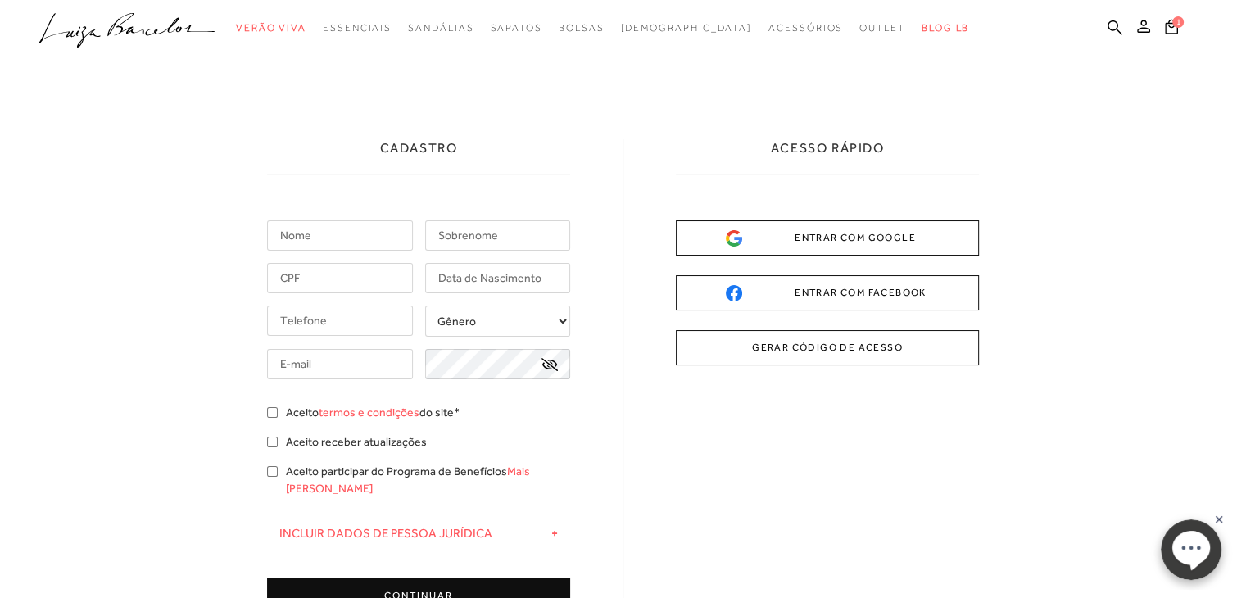
click at [326, 236] on input "text" at bounding box center [340, 235] width 146 height 30
type input "Tania"
click at [492, 235] on input "text" at bounding box center [498, 235] width 146 height 30
type input "Xisto"
click at [354, 261] on div "Tania [GEOGRAPHIC_DATA]" at bounding box center [418, 417] width 303 height 394
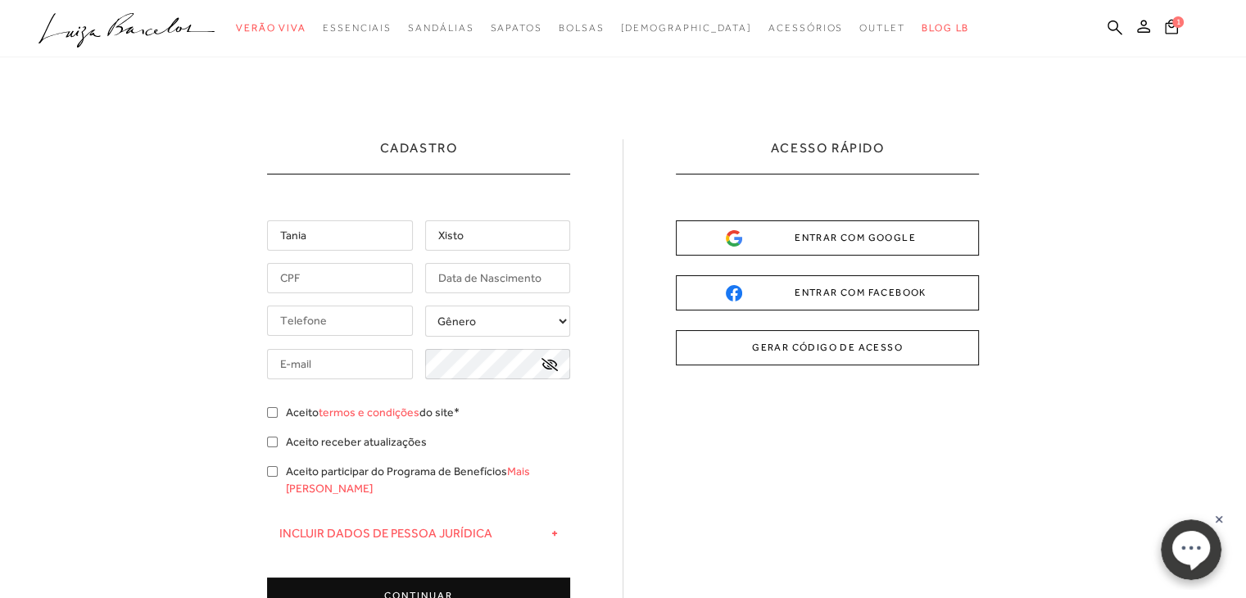
click at [354, 276] on input "text" at bounding box center [340, 278] width 146 height 30
type input "011.441.231-60"
click at [475, 279] on input "text" at bounding box center [498, 278] width 146 height 30
type input "[DATE]"
click at [347, 315] on input "tel" at bounding box center [340, 321] width 146 height 30
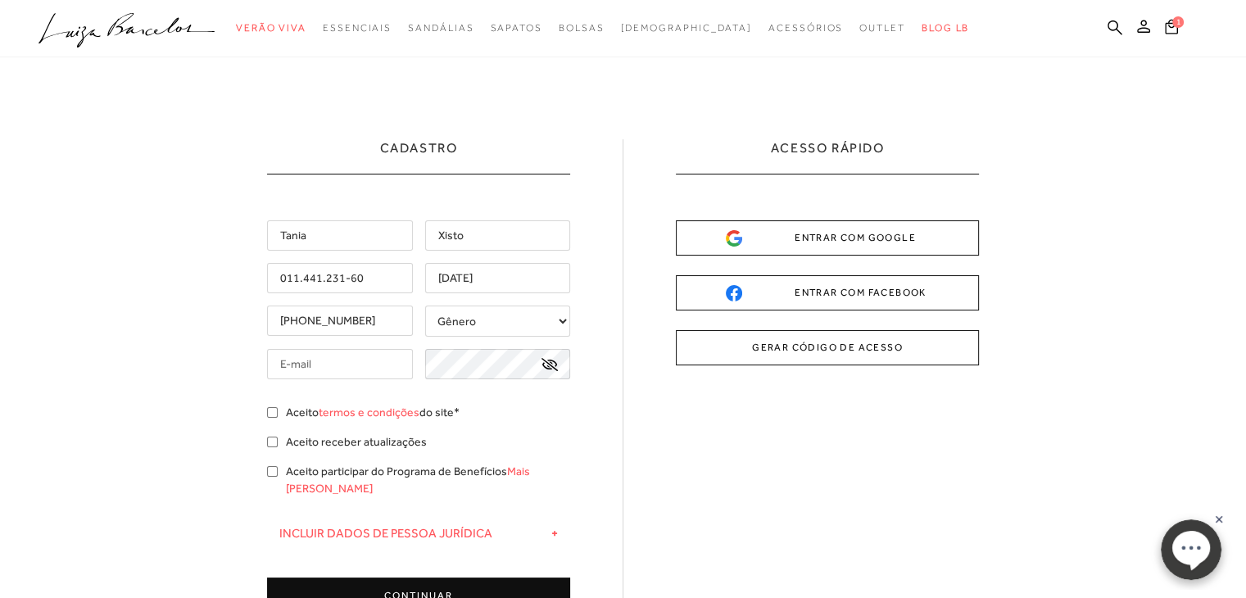
type input "[PHONE_NUMBER]"
click at [516, 328] on select "Gênero Feminino Masculino" at bounding box center [498, 321] width 146 height 31
select select
click at [425, 306] on select "Gênero Feminino Masculino" at bounding box center [498, 321] width 146 height 31
click at [328, 361] on input "text" at bounding box center [340, 364] width 146 height 30
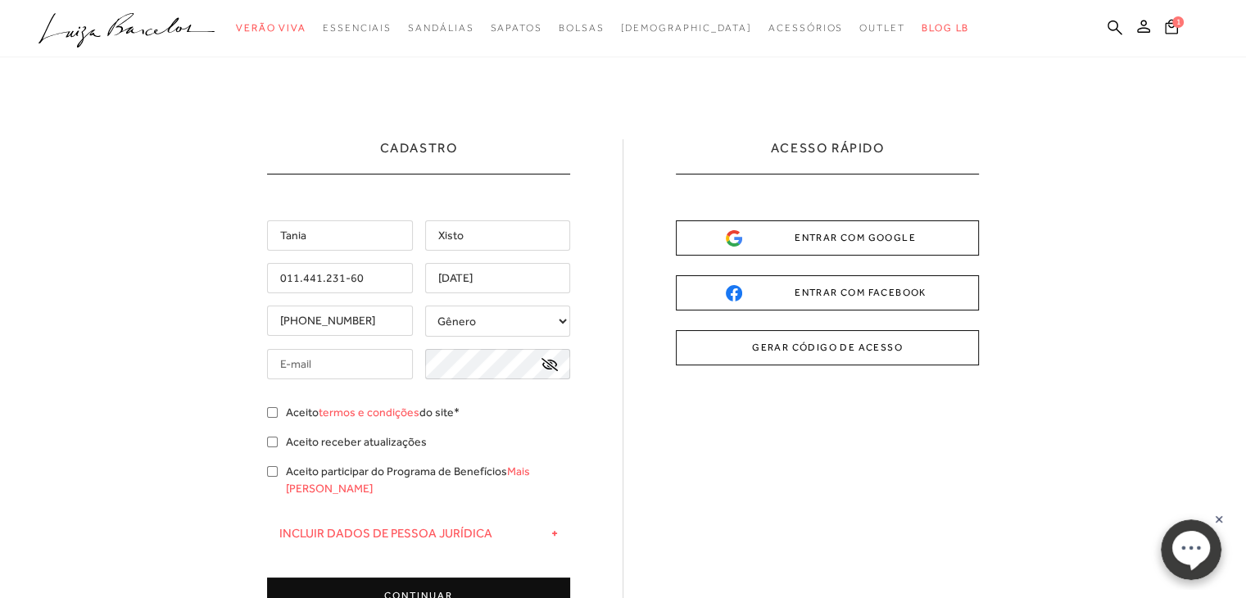
type input "[EMAIL_ADDRESS][DOMAIN_NAME]"
click at [575, 359] on div "Cadastro [GEOGRAPHIC_DATA] [GEOGRAPHIC_DATA] 011.441.231-60 [DATE] [PHONE_NUMBE…" at bounding box center [623, 404] width 712 height 530
click at [271, 413] on input "Aceito termos e condições do site*" at bounding box center [272, 412] width 11 height 11
checkbox input "true"
click at [275, 437] on input "Aceito receber atualizações" at bounding box center [272, 442] width 11 height 11
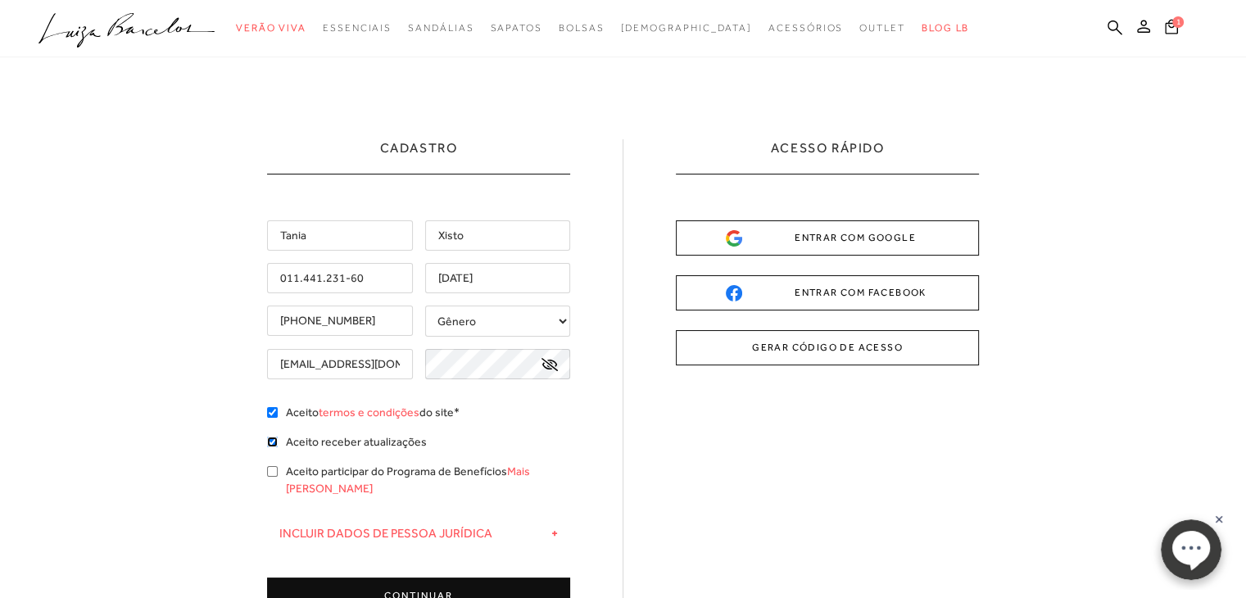
checkbox input "true"
click at [273, 472] on input "Aceito participar do Programa de Benefícios Mais [PERSON_NAME]" at bounding box center [272, 471] width 11 height 11
checkbox input "true"
click at [400, 582] on button "CONTINUAR" at bounding box center [418, 596] width 303 height 37
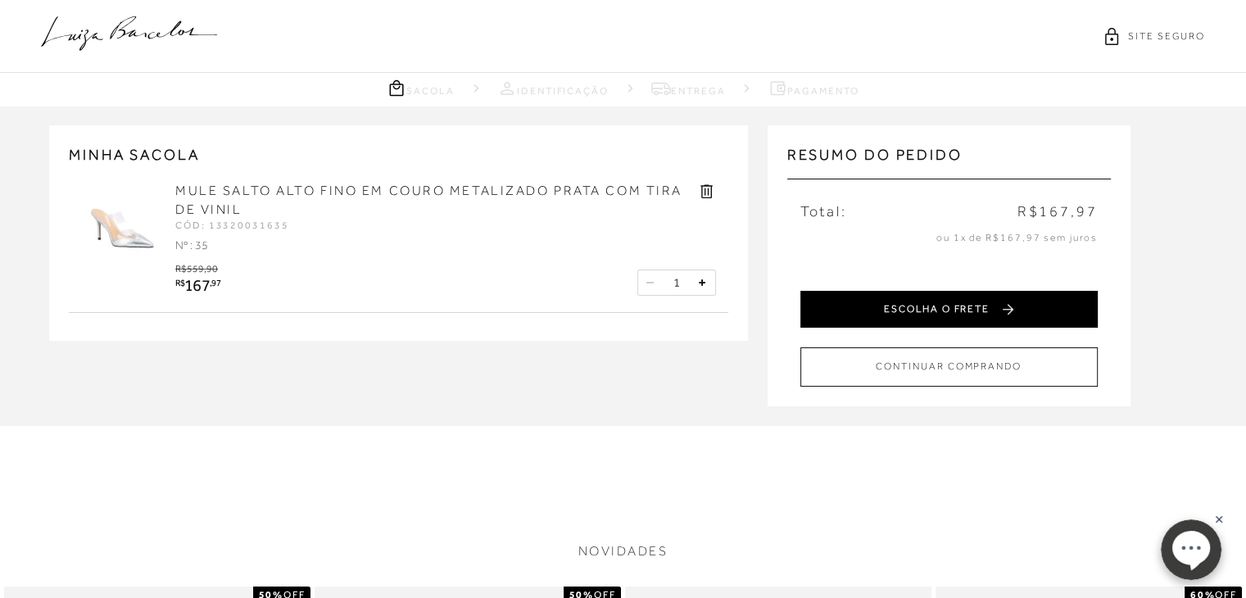
click at [998, 309] on button "ESCOLHA O FRETE" at bounding box center [948, 309] width 297 height 37
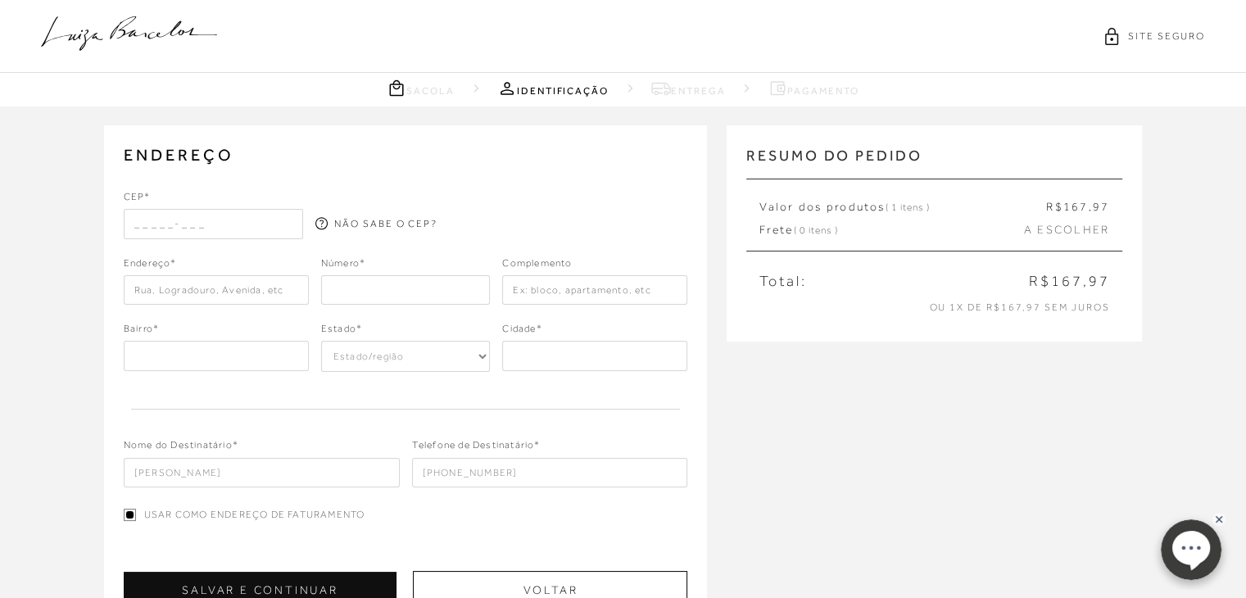
click at [164, 221] on input "text" at bounding box center [214, 223] width 180 height 29
type input "75254-531"
type input "Rua Nazaré"
type input "Condomínio [GEOGRAPHIC_DATA]"
select select "GO"
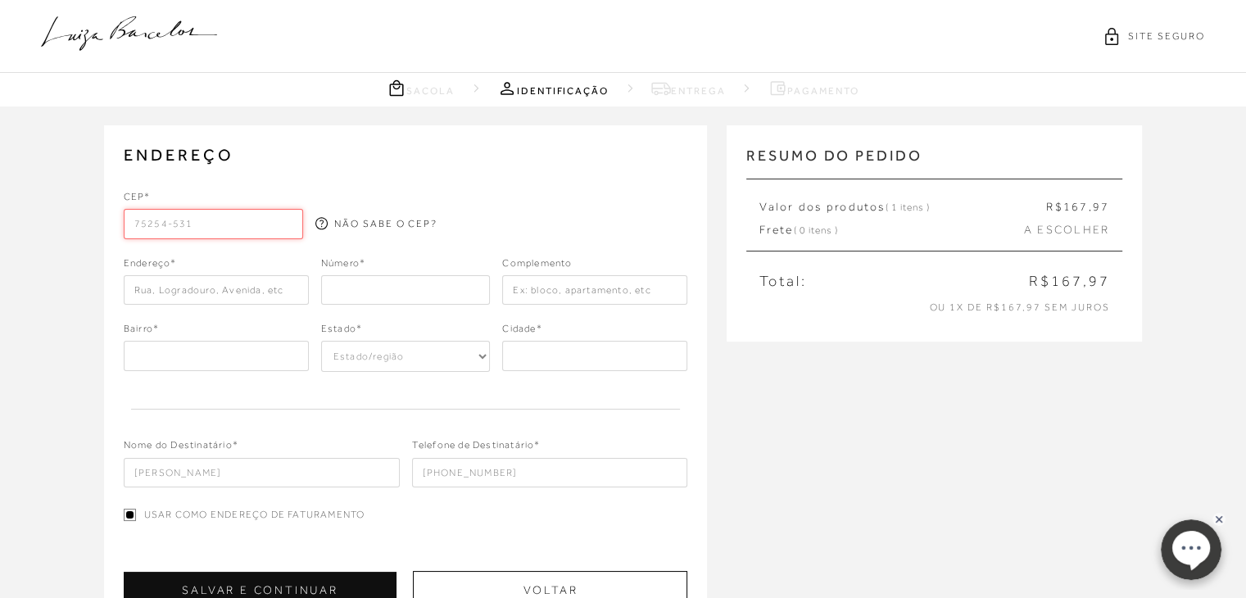
type input "Senador Canedo"
type input "75254-531"
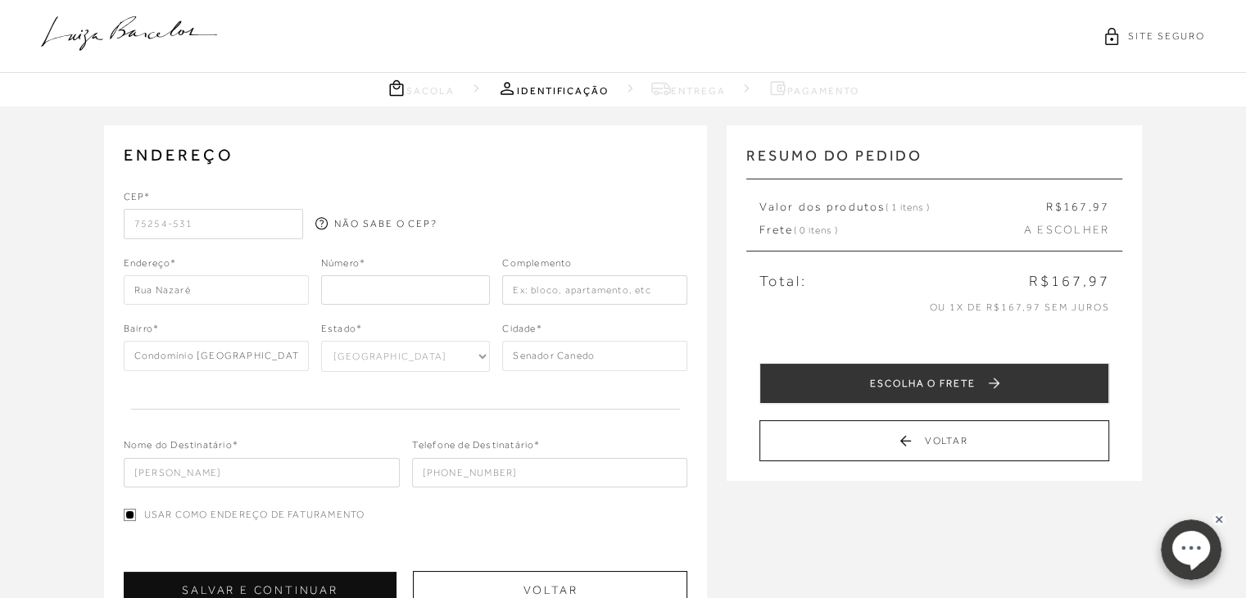
click at [404, 288] on input "number" at bounding box center [406, 289] width 170 height 29
click at [472, 287] on input "1" at bounding box center [406, 289] width 170 height 29
click at [472, 294] on input "1" at bounding box center [406, 289] width 170 height 29
type input "00"
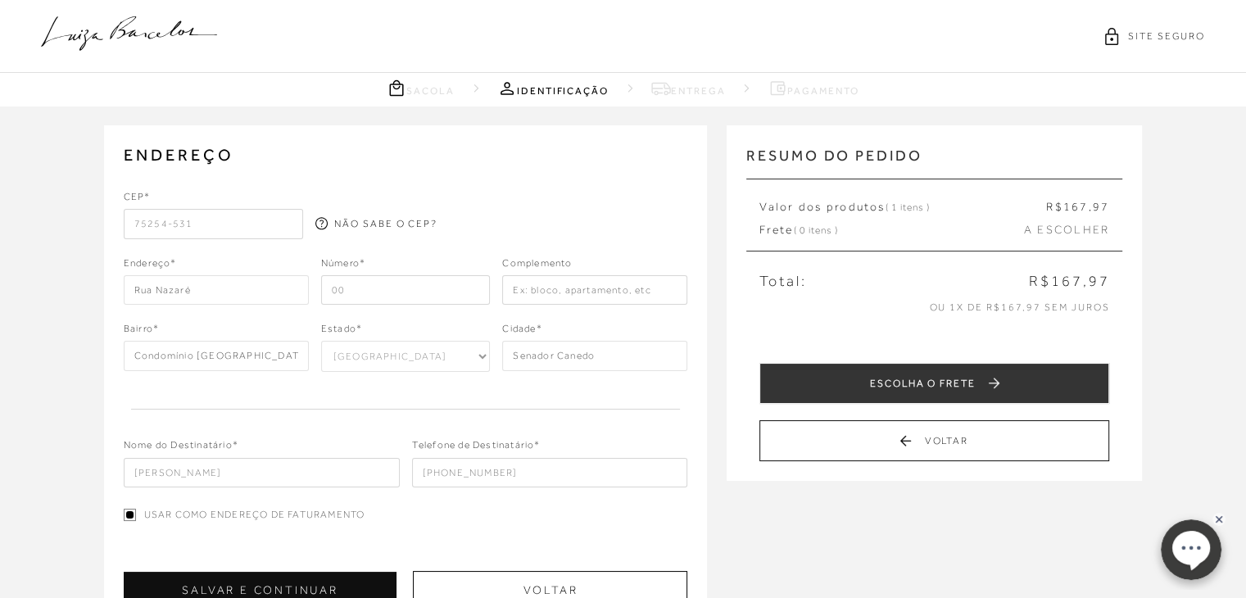
click at [531, 289] on input "text" at bounding box center [594, 289] width 185 height 29
type input "qd 13 lt03"
click at [518, 391] on div "CEP* 75254-531 NÃO SABE O CEP? Endereço* [GEOGRAPHIC_DATA]" at bounding box center [406, 338] width 564 height 298
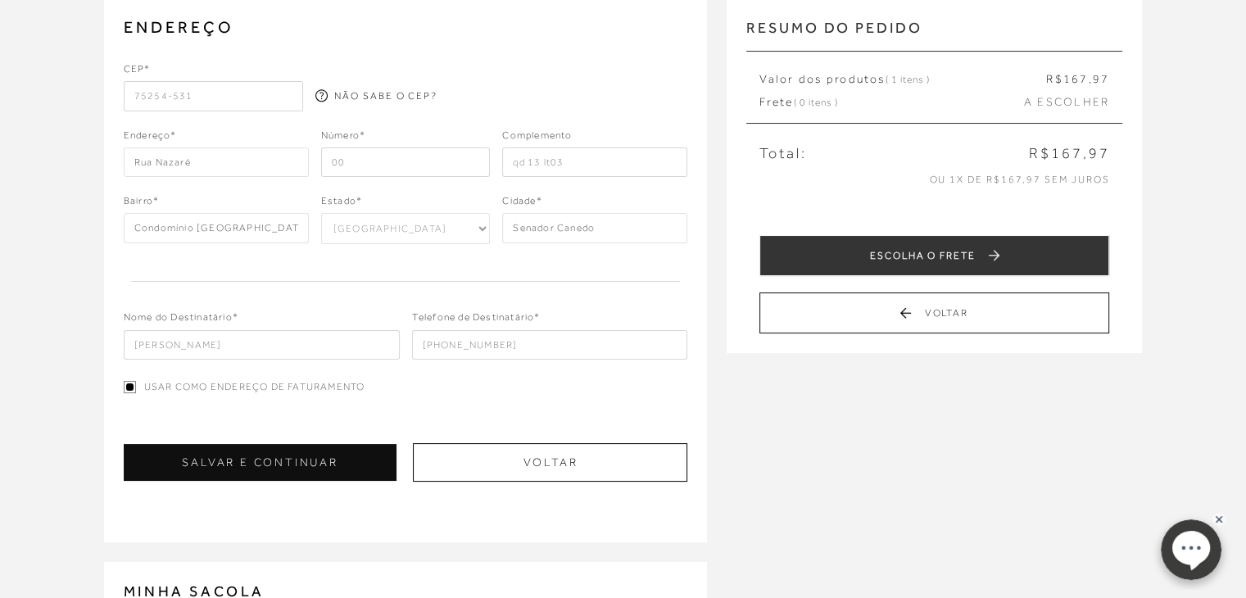
scroll to position [164, 0]
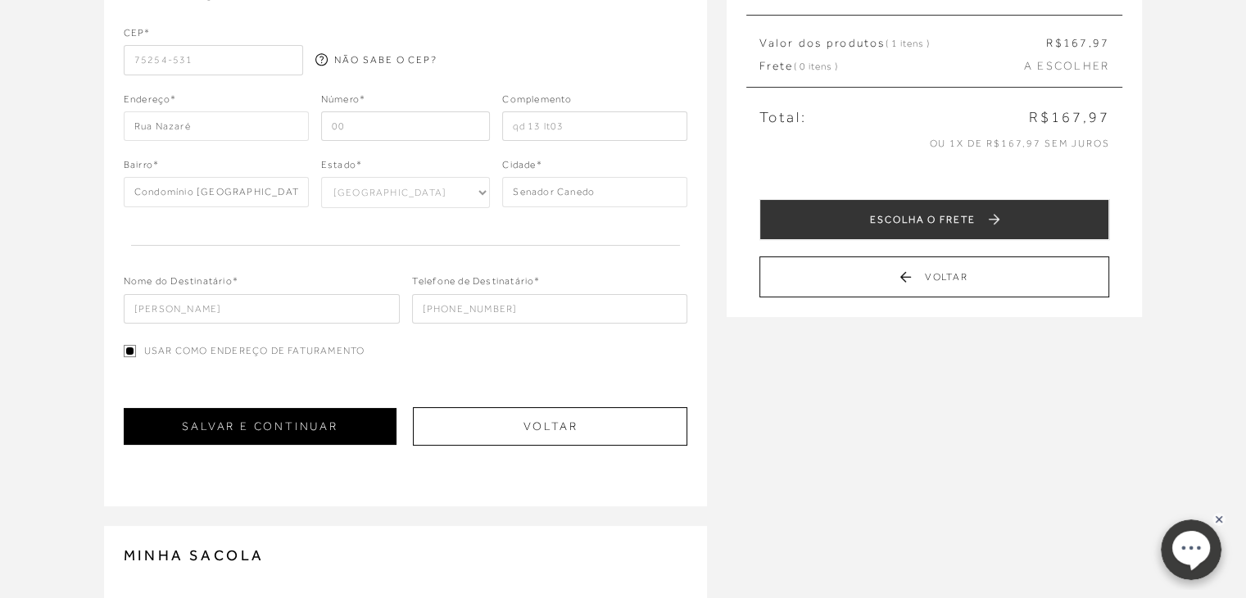
click at [256, 424] on button "SALVAR E CONTINUAR" at bounding box center [261, 426] width 274 height 37
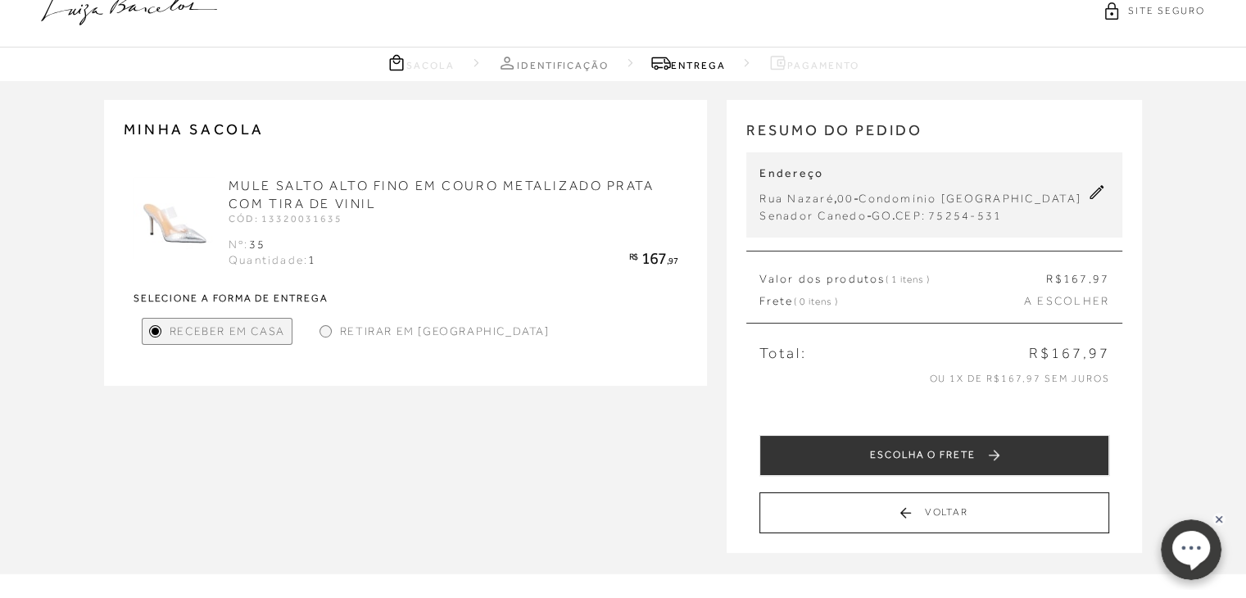
scroll to position [0, 0]
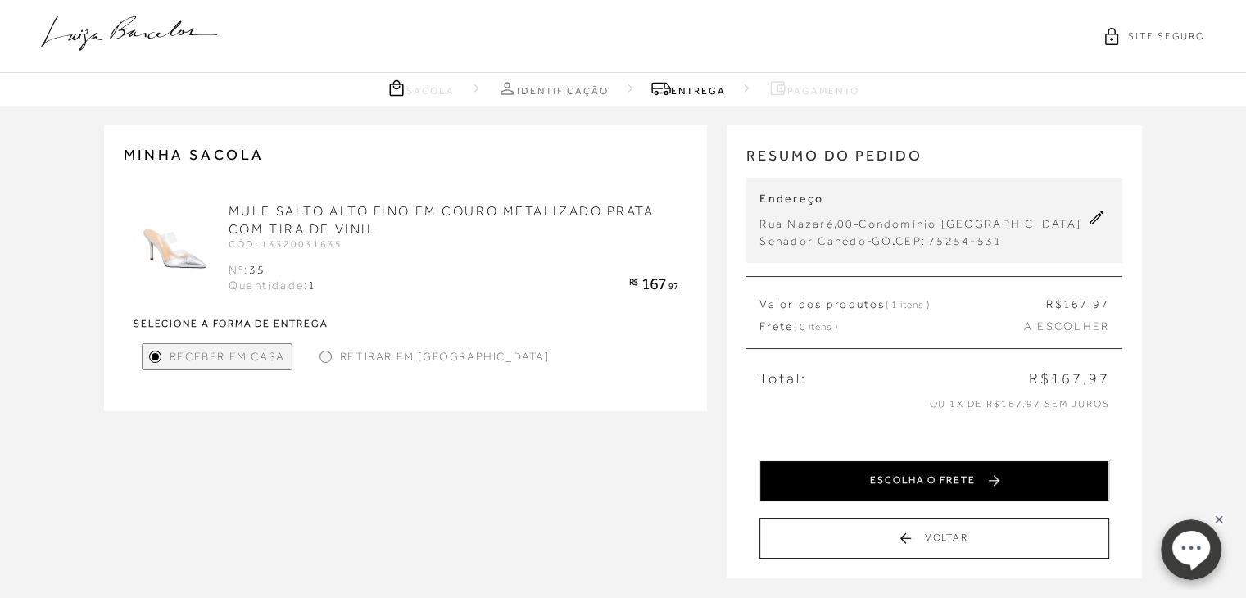
click at [944, 479] on button "ESCOLHA O FRETE" at bounding box center [934, 480] width 350 height 41
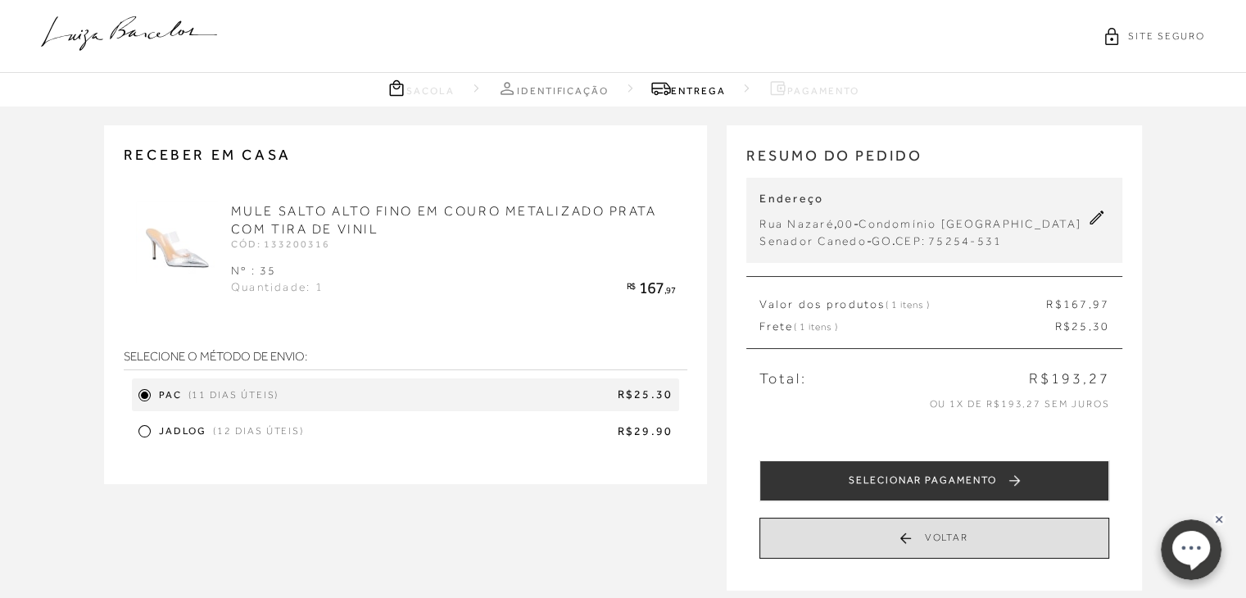
click at [907, 540] on button "Voltar" at bounding box center [934, 538] width 350 height 41
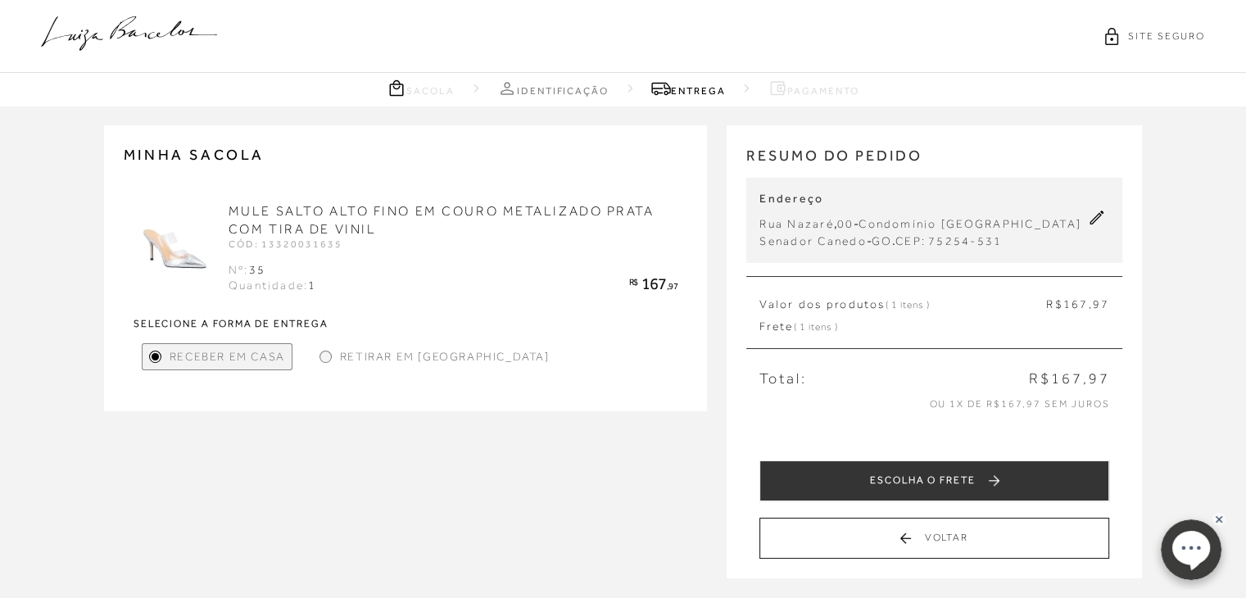
click at [319, 357] on div at bounding box center [325, 357] width 12 height 12
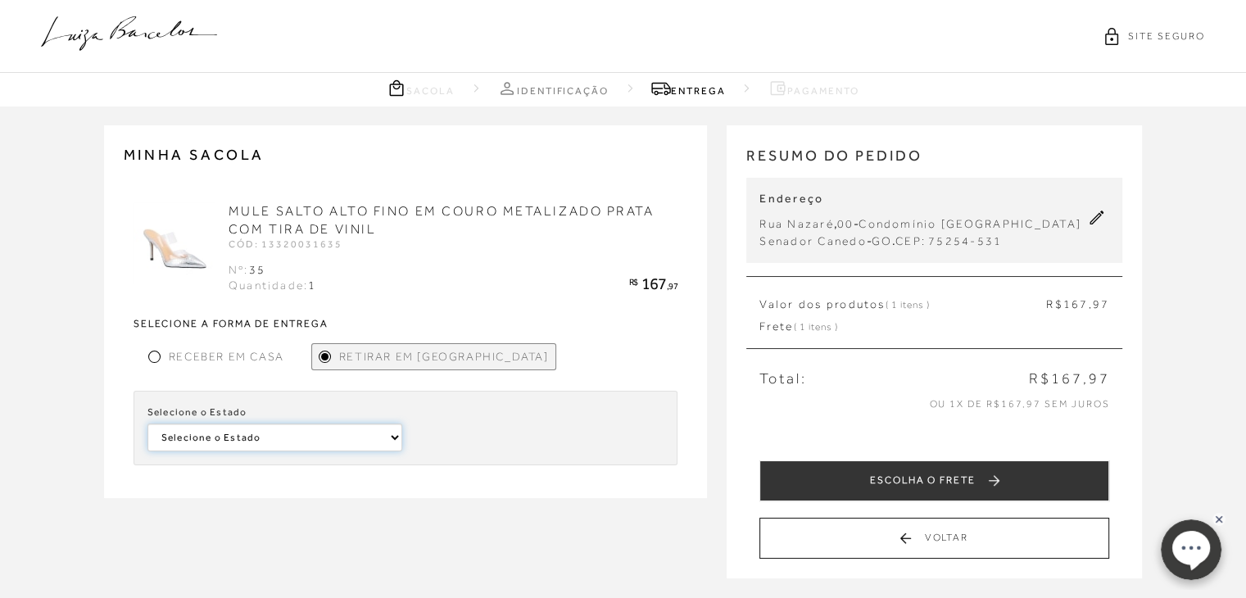
click at [367, 430] on select "Selecione o [GEOGRAPHIC_DATA] [GEOGRAPHIC_DATA] [GEOGRAPHIC_DATA] [GEOGRAPHIC_D…" at bounding box center [274, 438] width 255 height 28
click at [346, 431] on select "Selecione o [GEOGRAPHIC_DATA] [GEOGRAPHIC_DATA] [GEOGRAPHIC_DATA] [GEOGRAPHIC_D…" at bounding box center [274, 438] width 255 height 28
click at [213, 351] on span "Receber em Casa" at bounding box center [227, 356] width 116 height 17
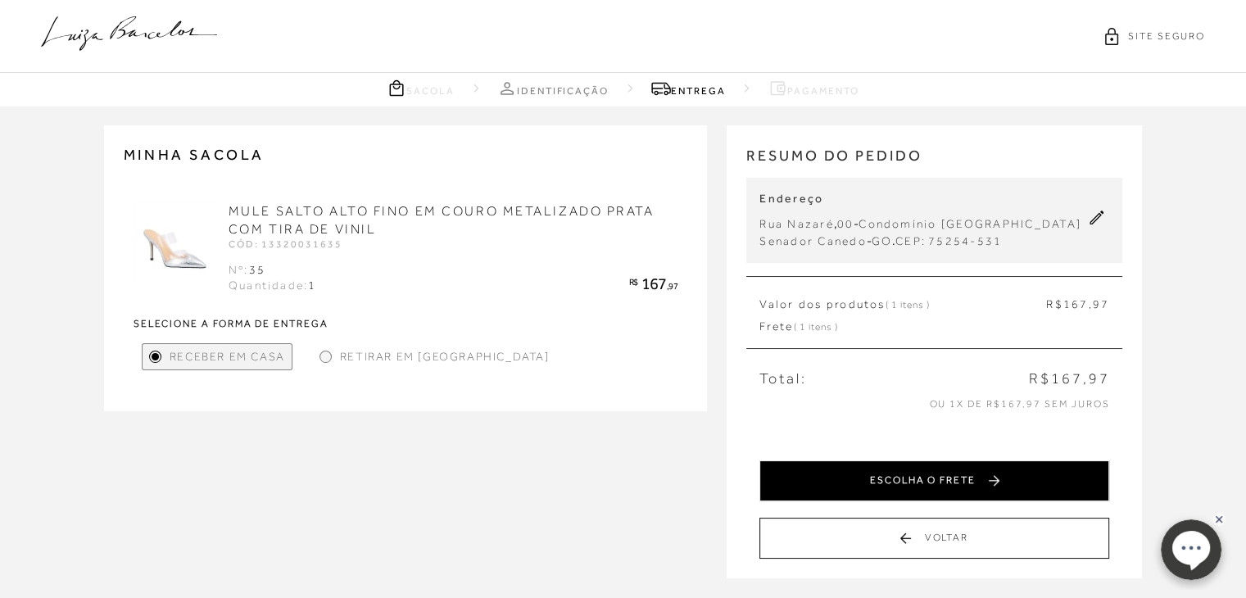
click at [961, 479] on button "ESCOLHA O FRETE" at bounding box center [934, 480] width 350 height 41
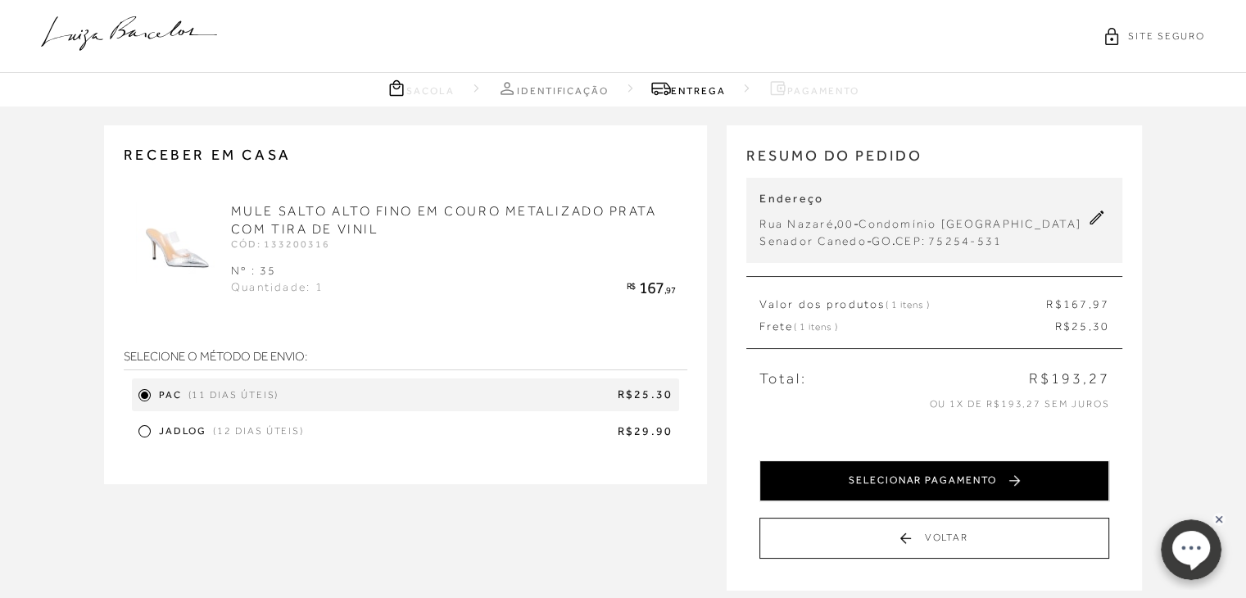
click at [967, 476] on button "SELECIONAR PAGAMENTO" at bounding box center [934, 480] width 350 height 41
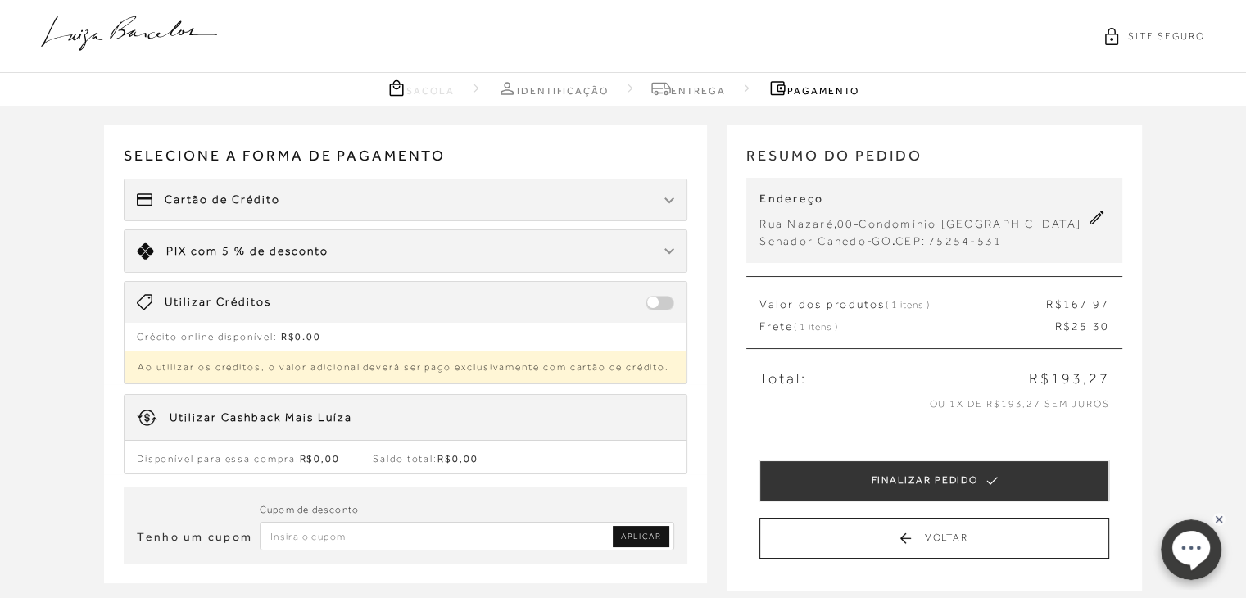
click at [655, 254] on div "Limite: R$ 5.000,00 PIX com 5 % de desconto" at bounding box center [406, 251] width 563 height 42
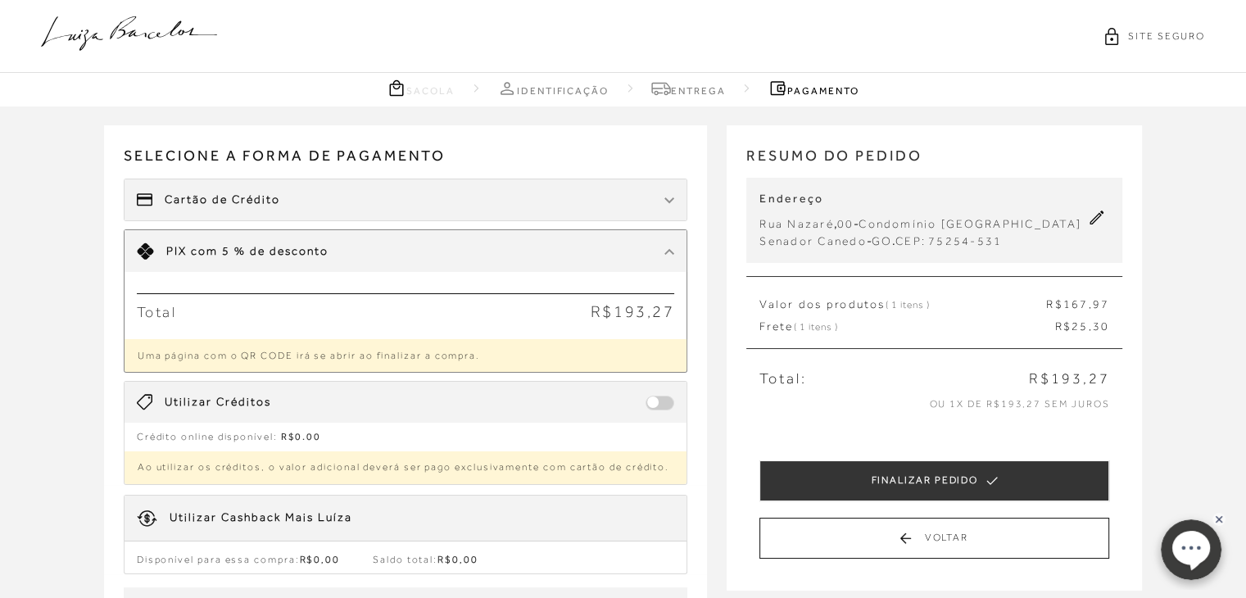
click at [334, 311] on li "Total R$193,27" at bounding box center [406, 311] width 538 height 36
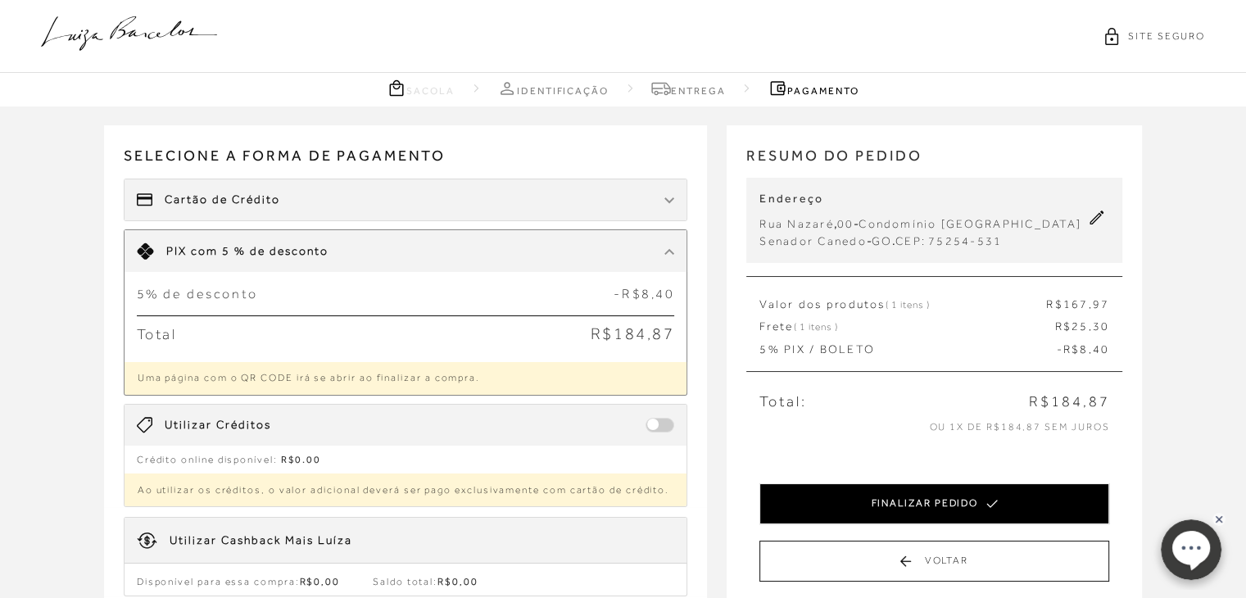
click at [961, 494] on button "FINALIZAR PEDIDO" at bounding box center [934, 503] width 350 height 41
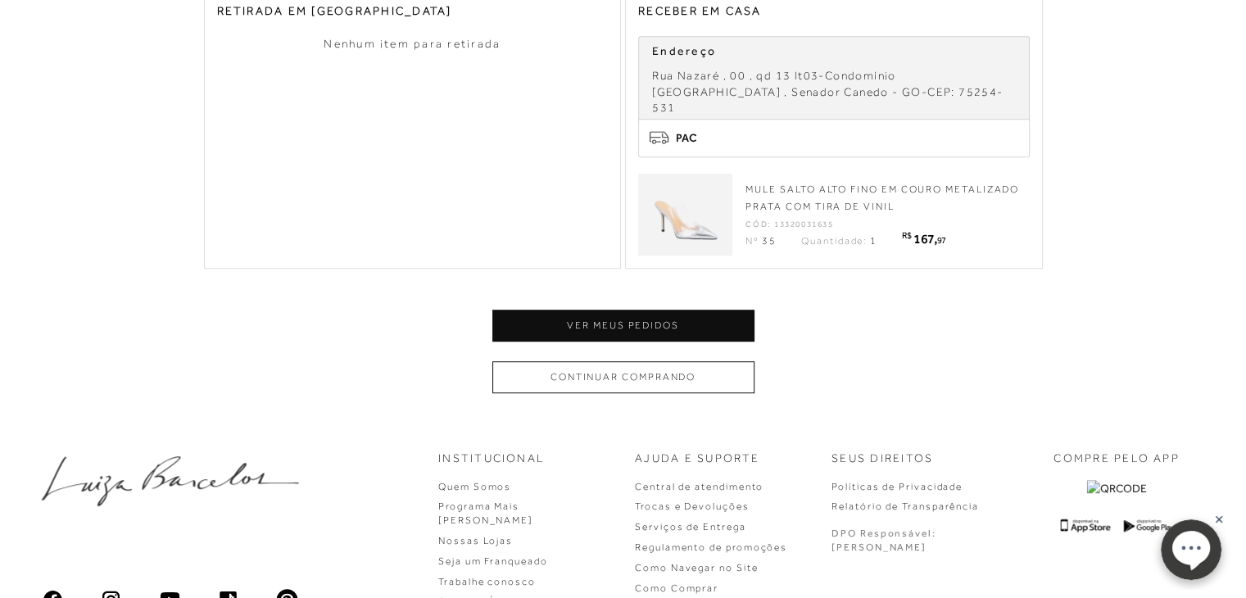
scroll to position [669, 0]
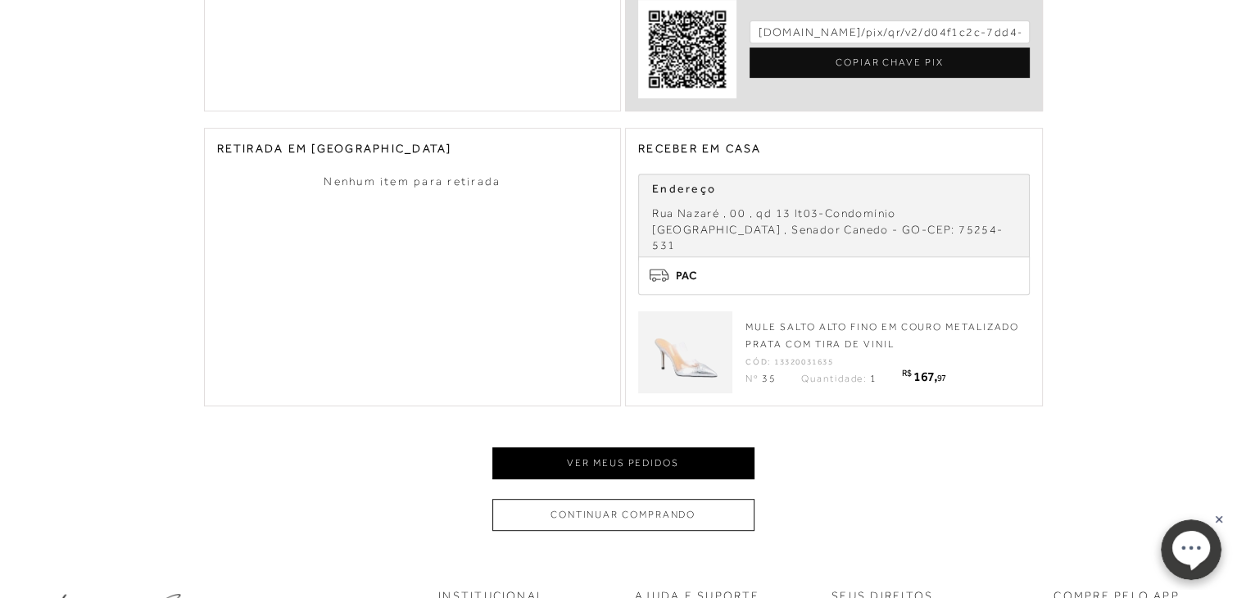
click at [648, 447] on button "Ver meus pedidos" at bounding box center [623, 463] width 262 height 32
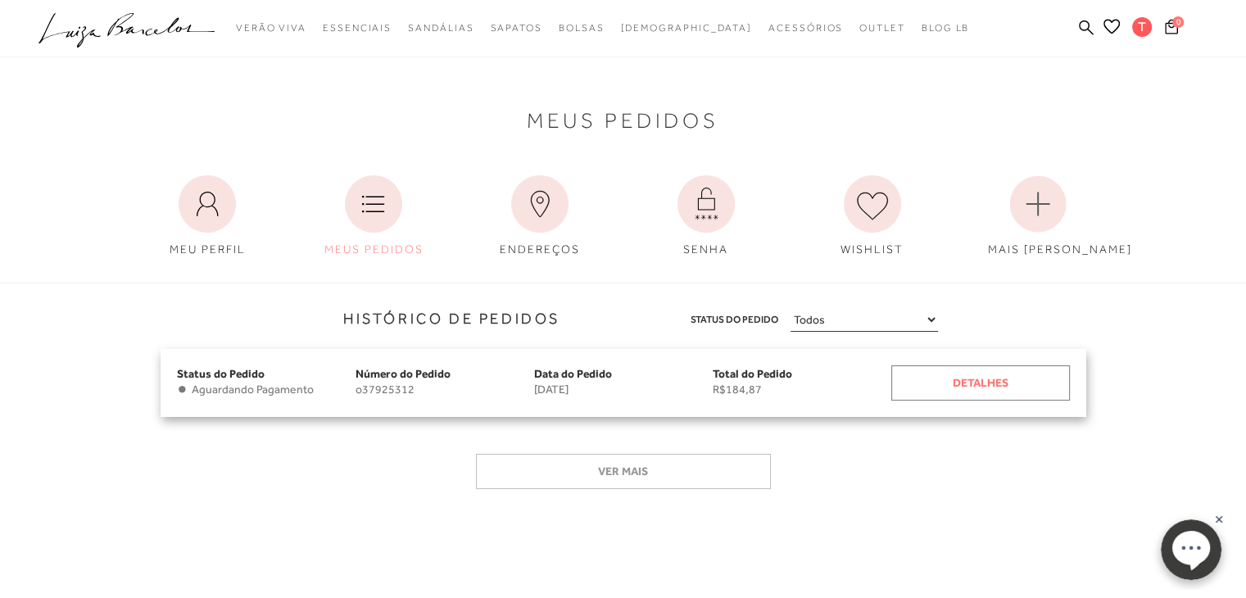
click at [990, 387] on div "Detalhes" at bounding box center [980, 382] width 179 height 35
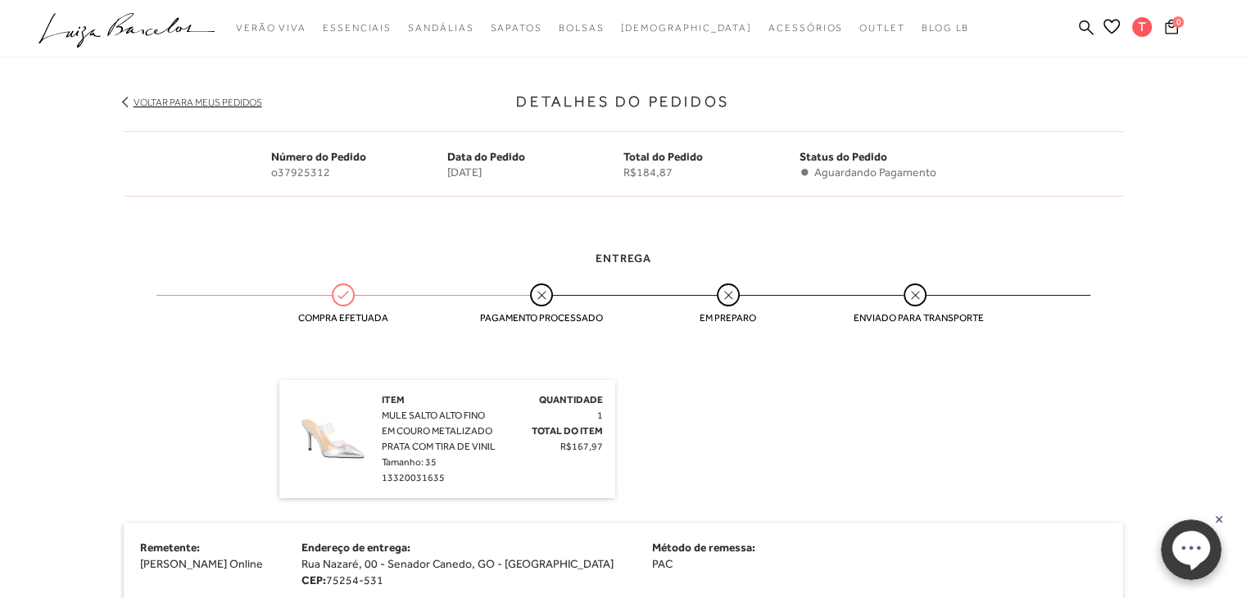
scroll to position [246, 0]
